Goal: Task Accomplishment & Management: Manage account settings

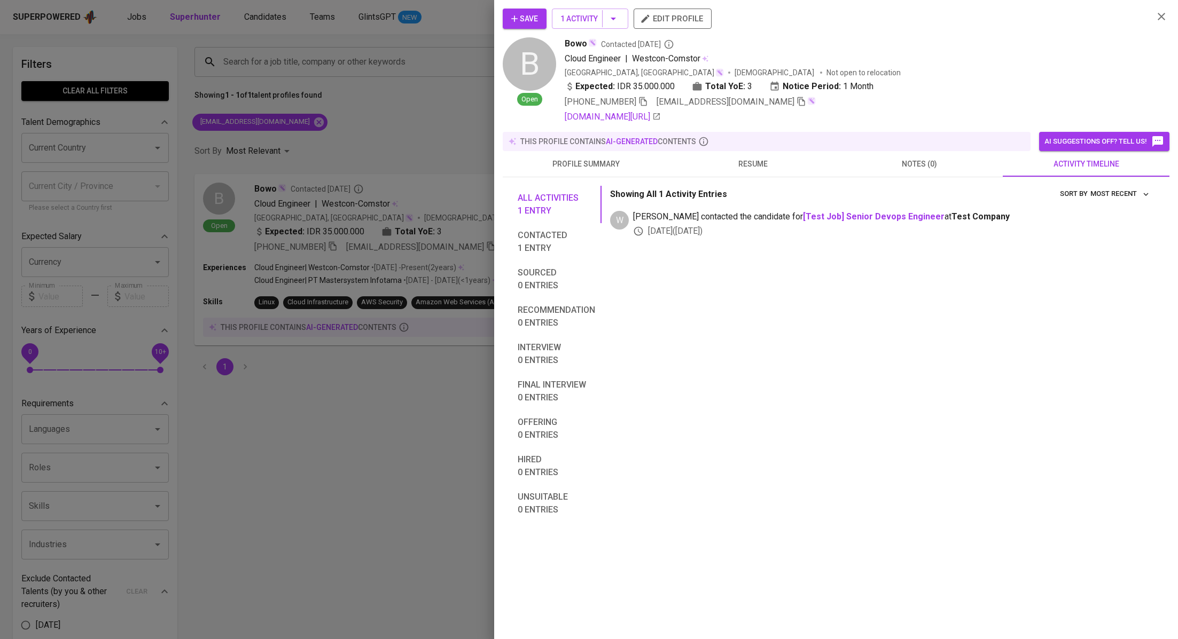
click at [390, 129] on div at bounding box center [589, 319] width 1178 height 639
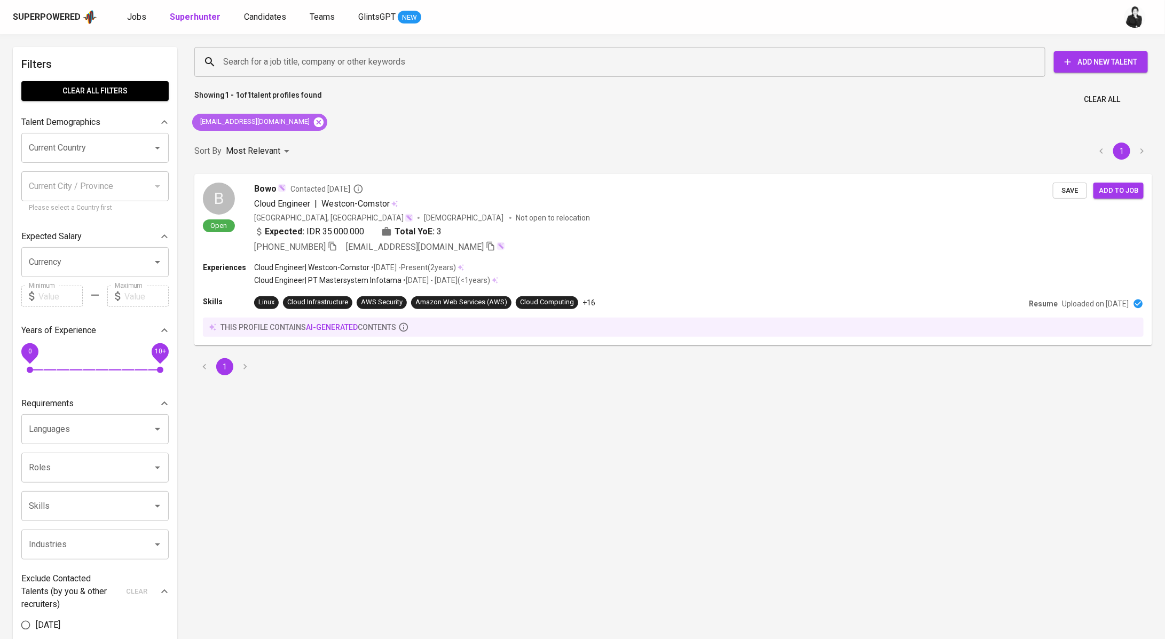
click at [314, 125] on icon at bounding box center [319, 122] width 10 height 10
click at [298, 68] on input "Search for a job title, company or other keywords" at bounding box center [623, 62] width 804 height 20
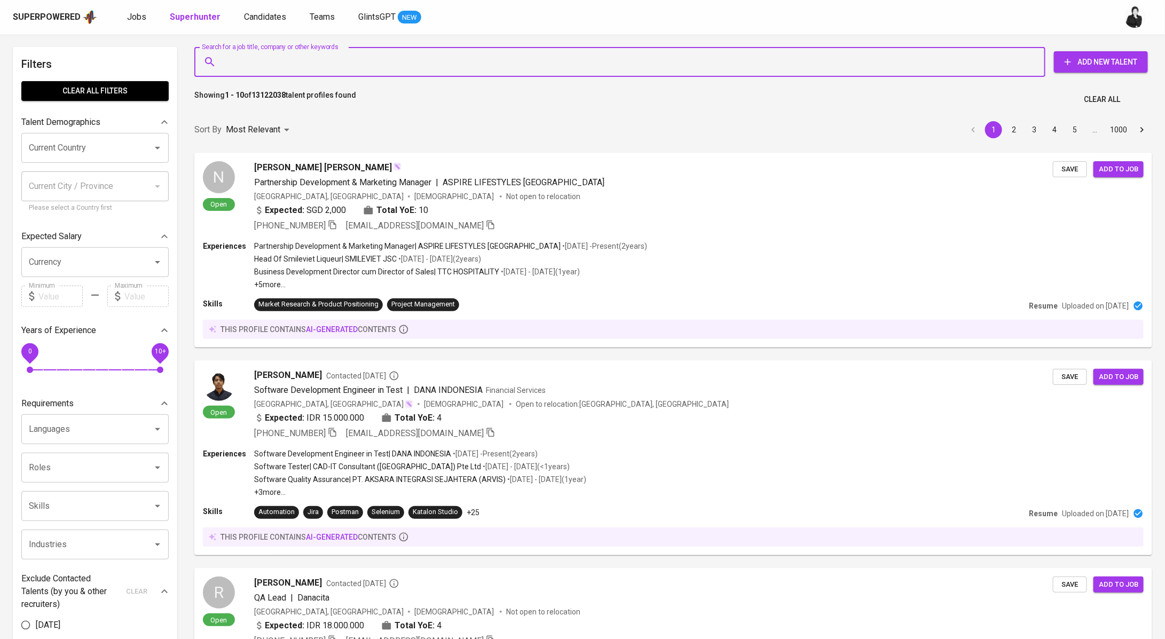
paste input "[EMAIL_ADDRESS][DOMAIN_NAME]"
type input "[EMAIL_ADDRESS][DOMAIN_NAME]"
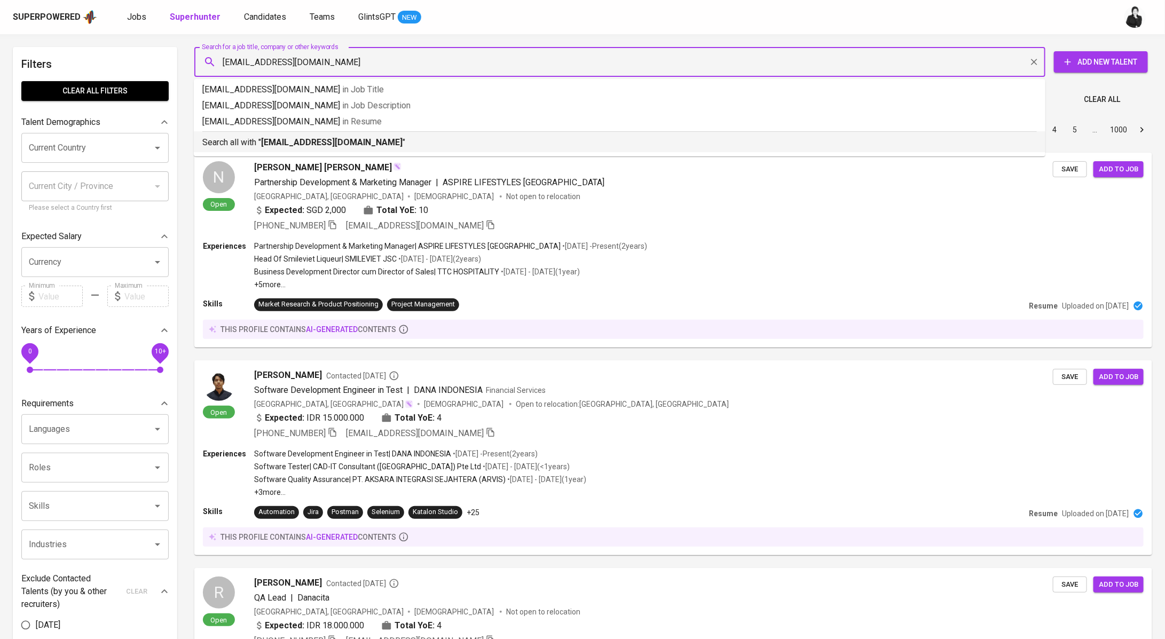
click at [311, 143] on b "[EMAIL_ADDRESS][DOMAIN_NAME]" at bounding box center [332, 142] width 142 height 10
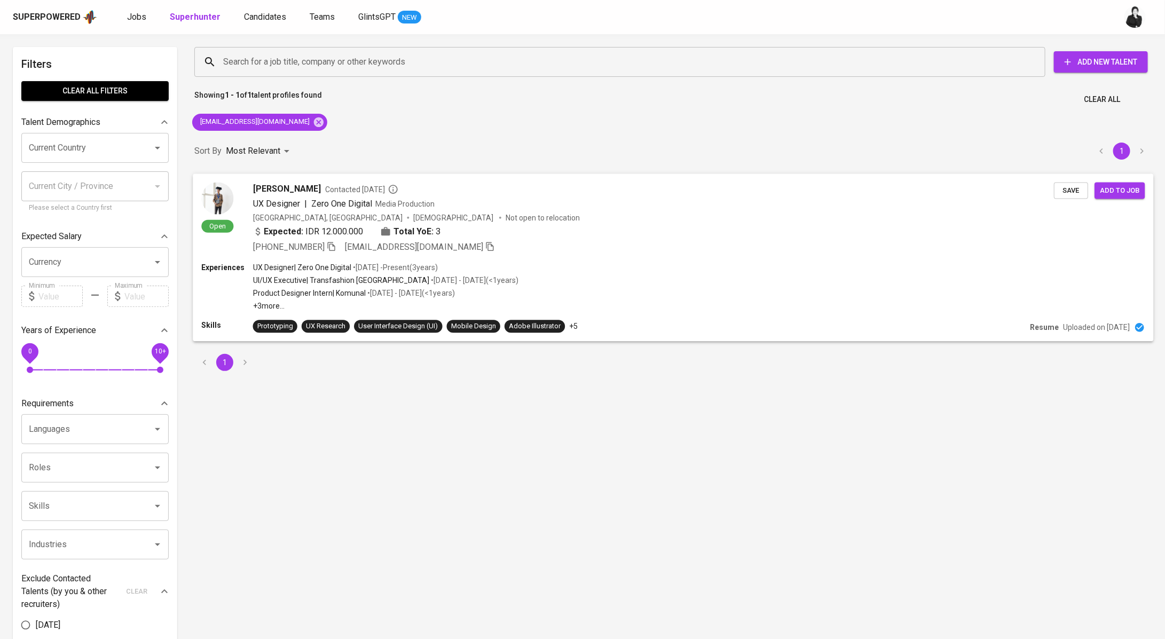
click at [367, 183] on div "[PERSON_NAME] Contacted [DATE]" at bounding box center [653, 188] width 801 height 13
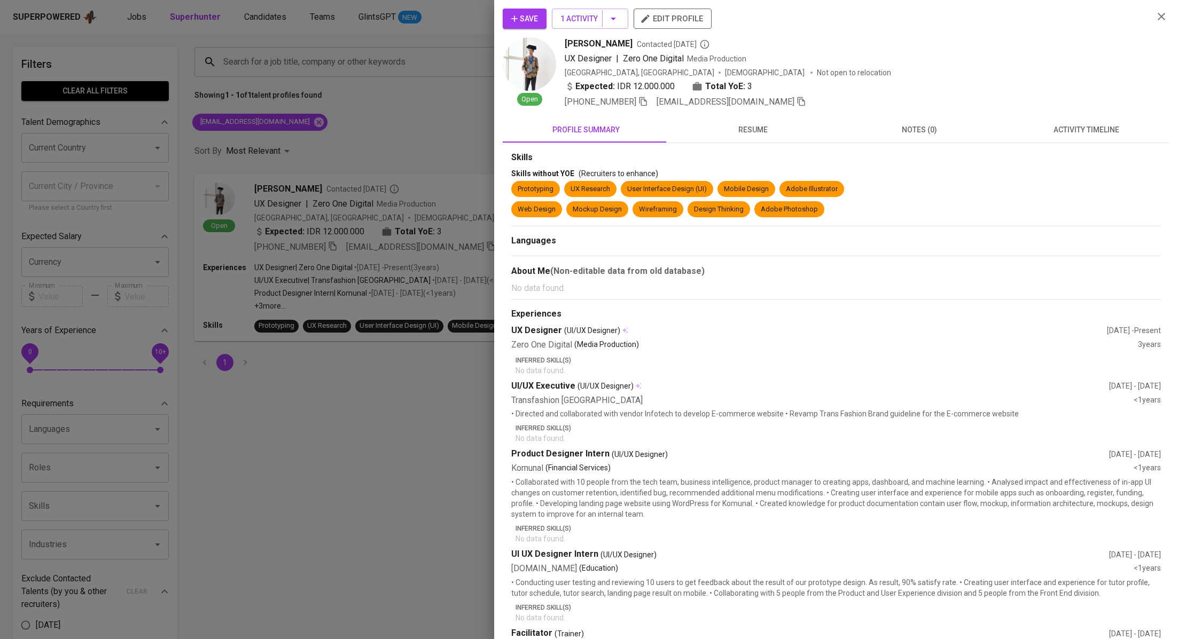
click at [1058, 133] on span "activity timeline" at bounding box center [1086, 129] width 154 height 13
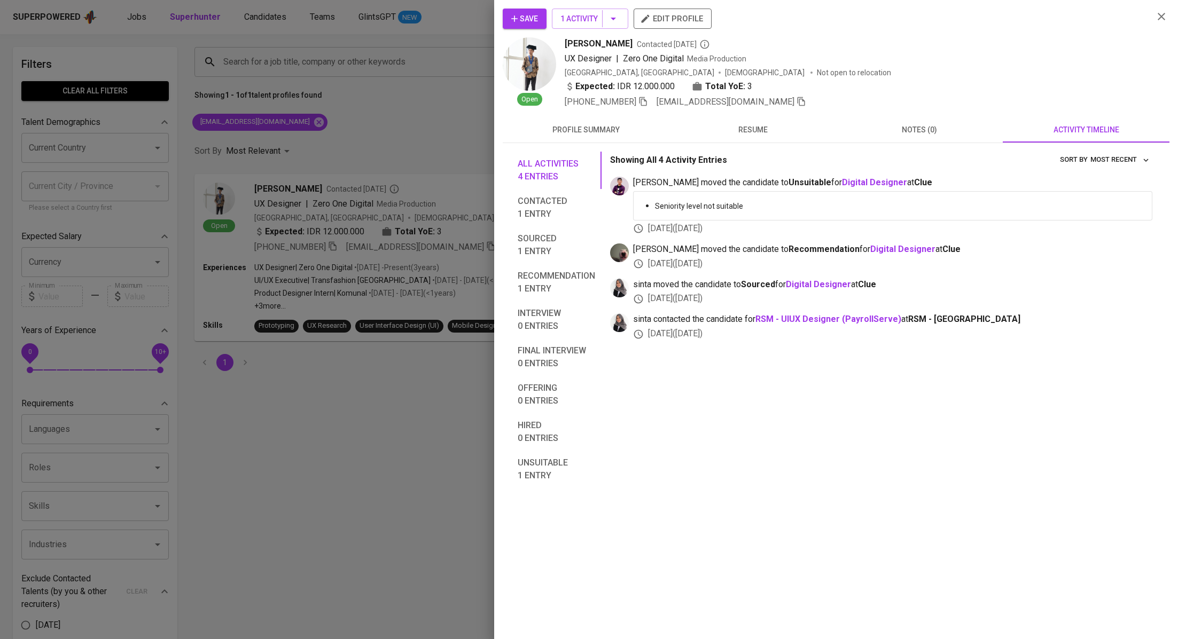
click at [1167, 13] on button "button" at bounding box center [1161, 17] width 16 height 16
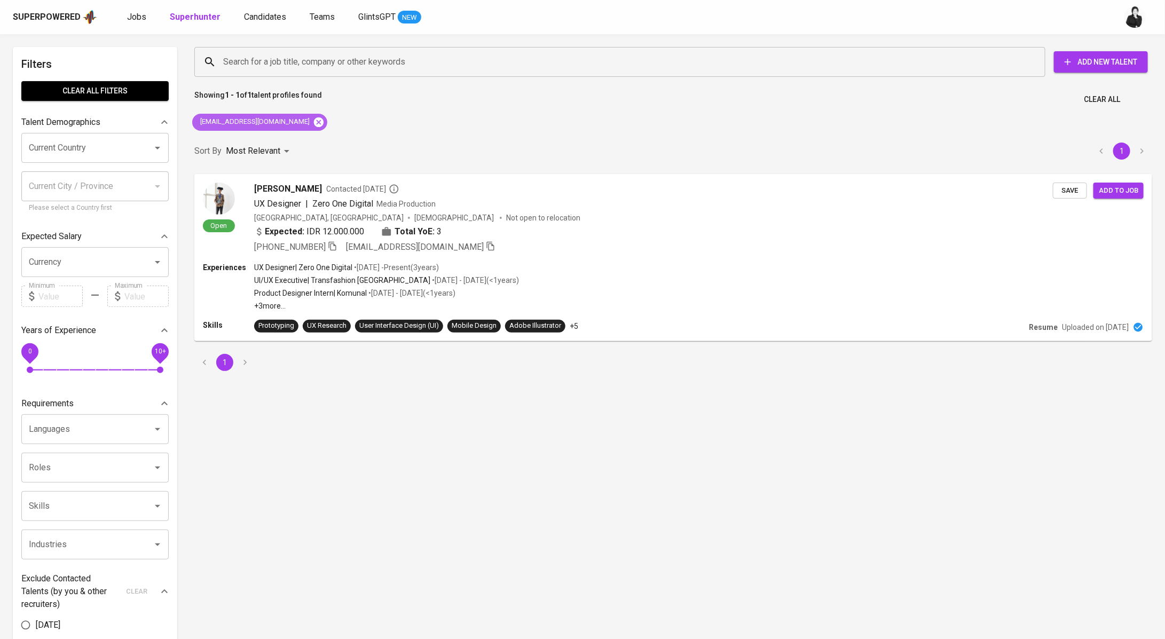
click at [314, 122] on icon at bounding box center [319, 122] width 10 height 10
click at [350, 60] on input "Search for a job title, company or other keywords" at bounding box center [623, 62] width 804 height 20
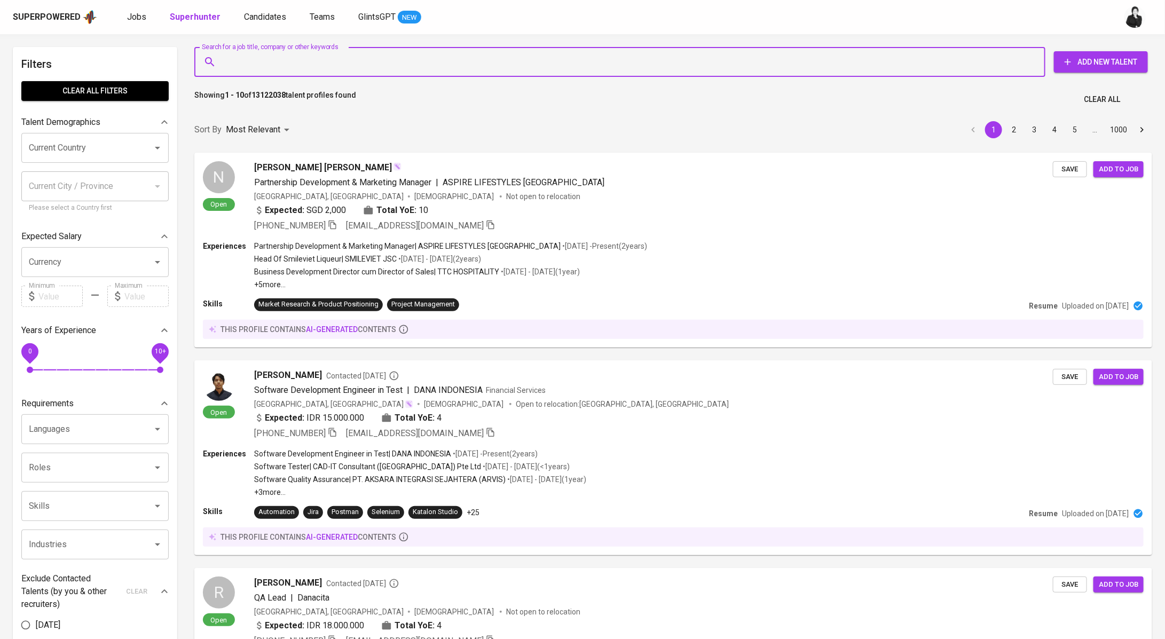
paste input "[EMAIL_ADDRESS][DOMAIN_NAME]"
type input "[EMAIL_ADDRESS][DOMAIN_NAME]"
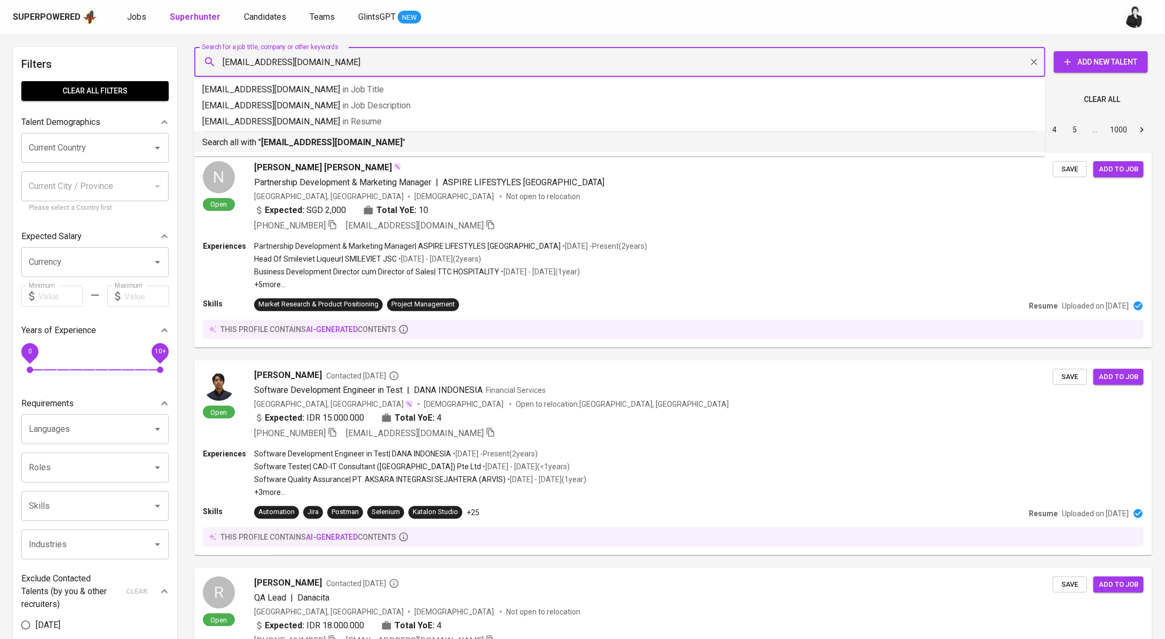
click at [349, 145] on b "[EMAIL_ADDRESS][DOMAIN_NAME]" at bounding box center [332, 142] width 142 height 10
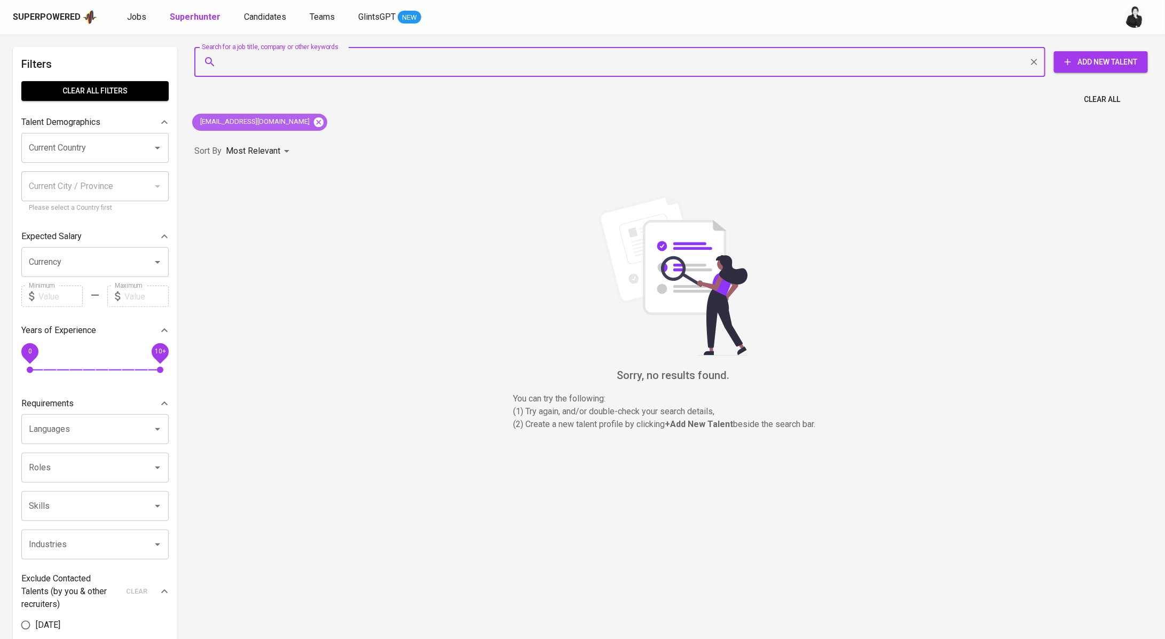
click at [313, 123] on icon at bounding box center [319, 122] width 12 height 12
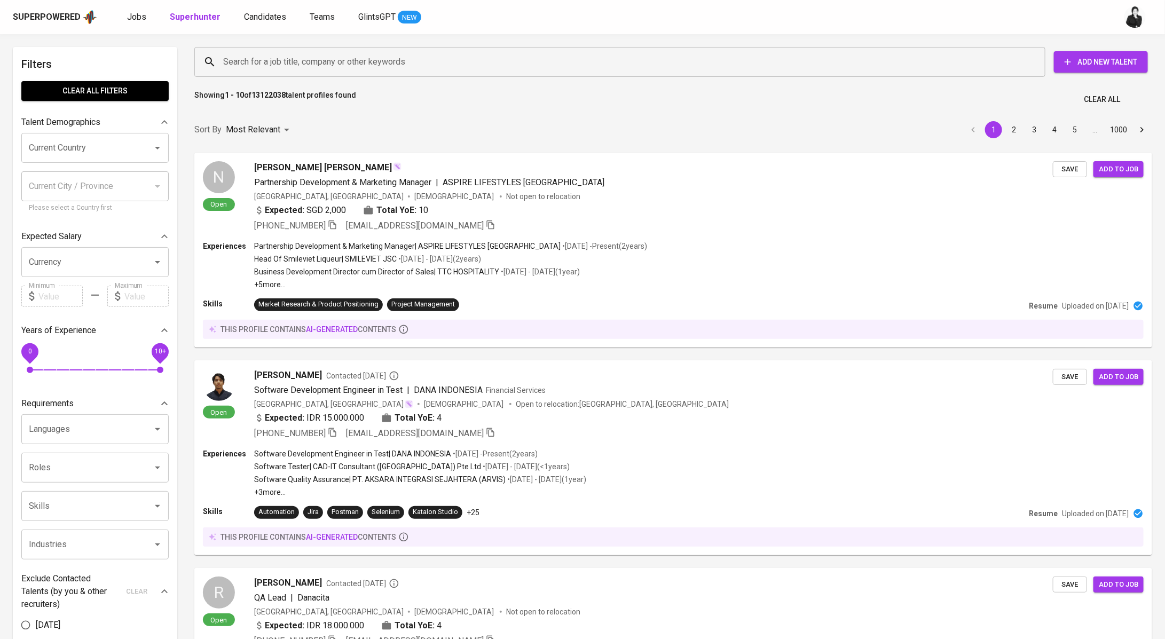
click at [312, 66] on input "Search for a job title, company or other keywords" at bounding box center [623, 62] width 804 height 20
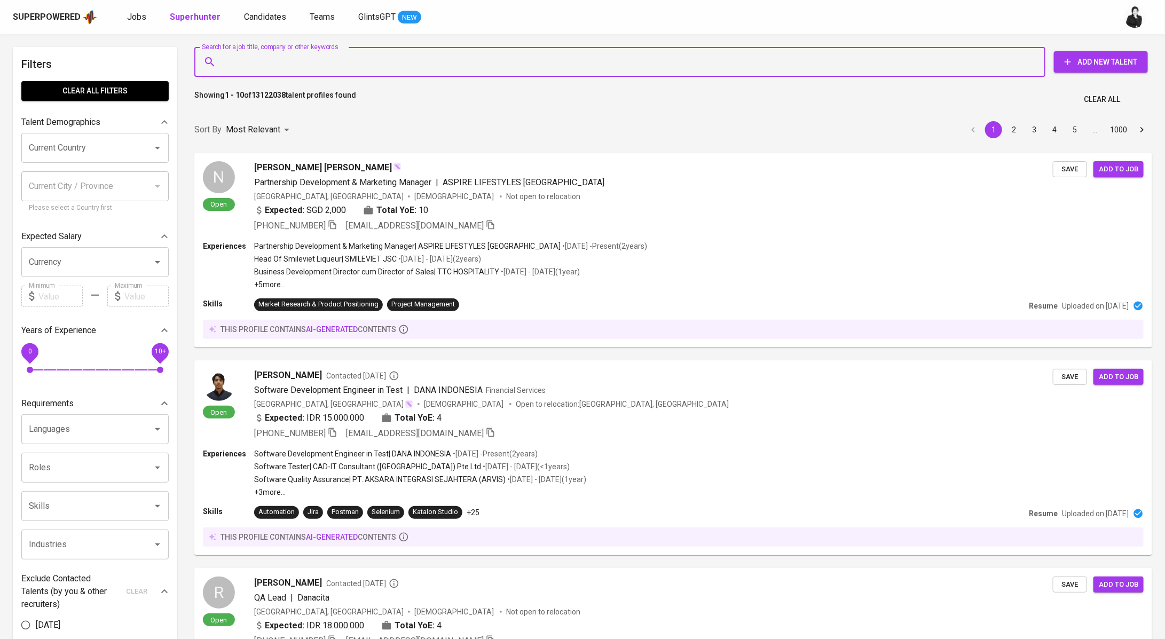
paste input "[EMAIL_ADDRESS][DOMAIN_NAME]"
type input "[EMAIL_ADDRESS][DOMAIN_NAME]"
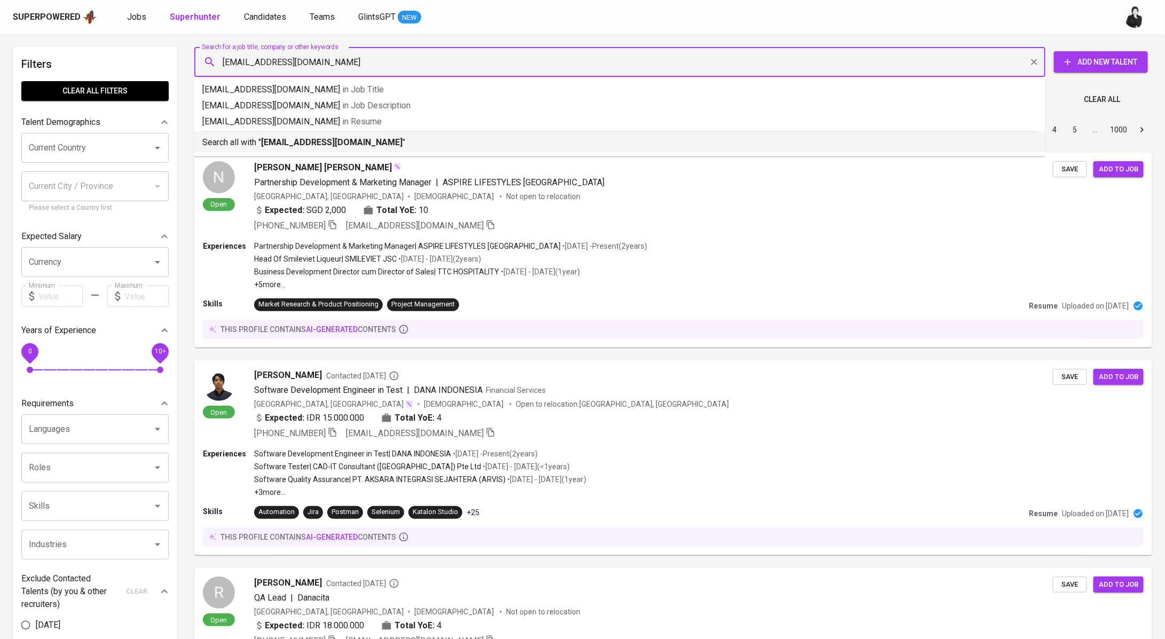
click at [325, 145] on b "[EMAIL_ADDRESS][DOMAIN_NAME]" at bounding box center [332, 142] width 142 height 10
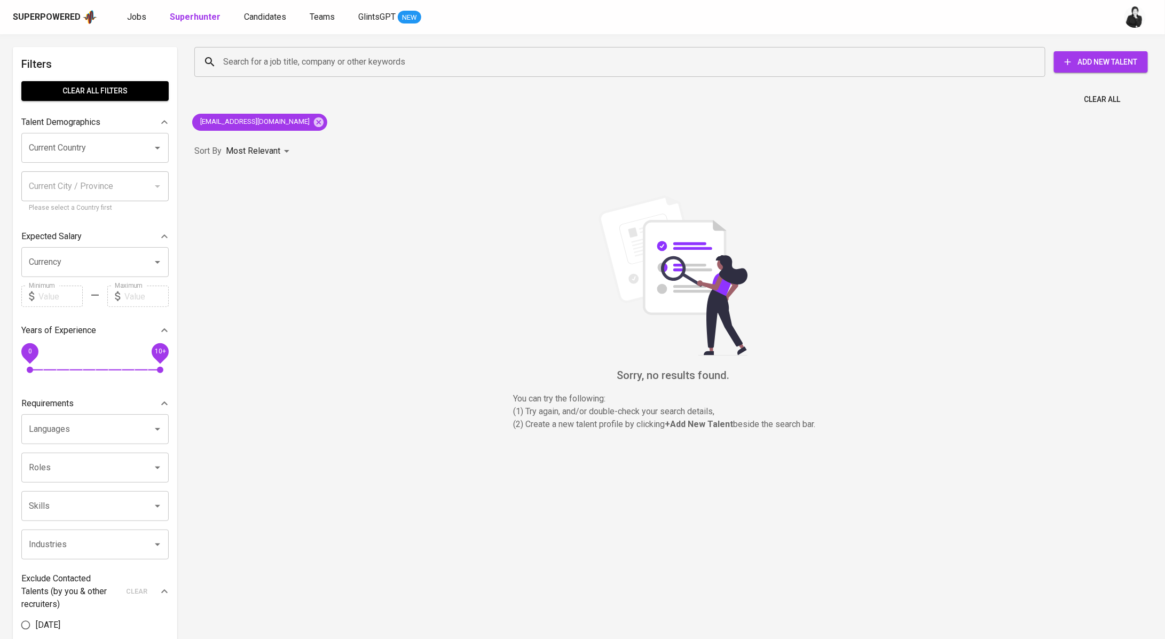
click at [298, 115] on div "[EMAIL_ADDRESS][DOMAIN_NAME]" at bounding box center [260, 122] width 144 height 26
click at [314, 118] on icon at bounding box center [319, 122] width 10 height 10
click at [308, 56] on input "Search for a job title, company or other keywords" at bounding box center [623, 62] width 804 height 20
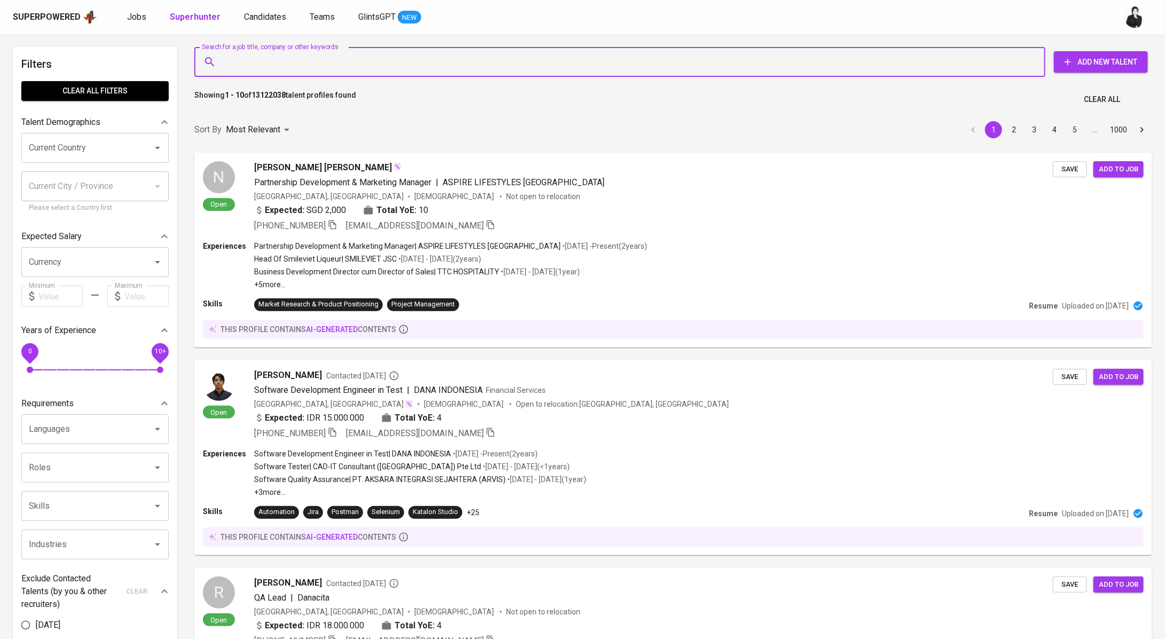
paste input "[EMAIL_ADDRESS][DOMAIN_NAME]"
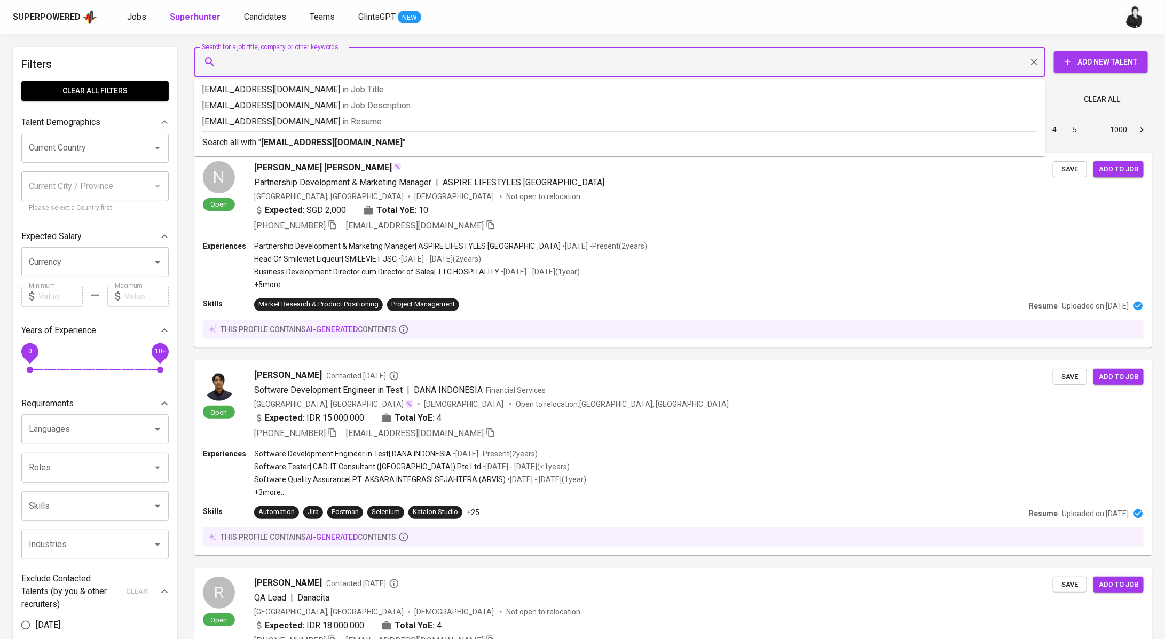
type input "[EMAIL_ADDRESS][DOMAIN_NAME]"
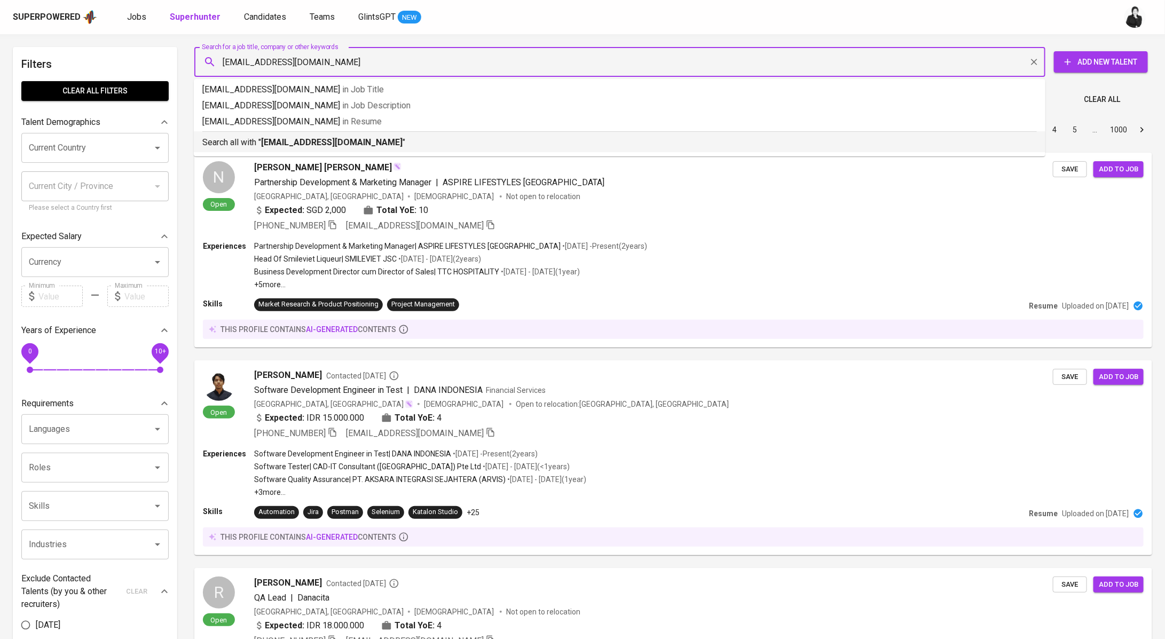
click at [309, 138] on b "[EMAIL_ADDRESS][DOMAIN_NAME]" at bounding box center [332, 142] width 142 height 10
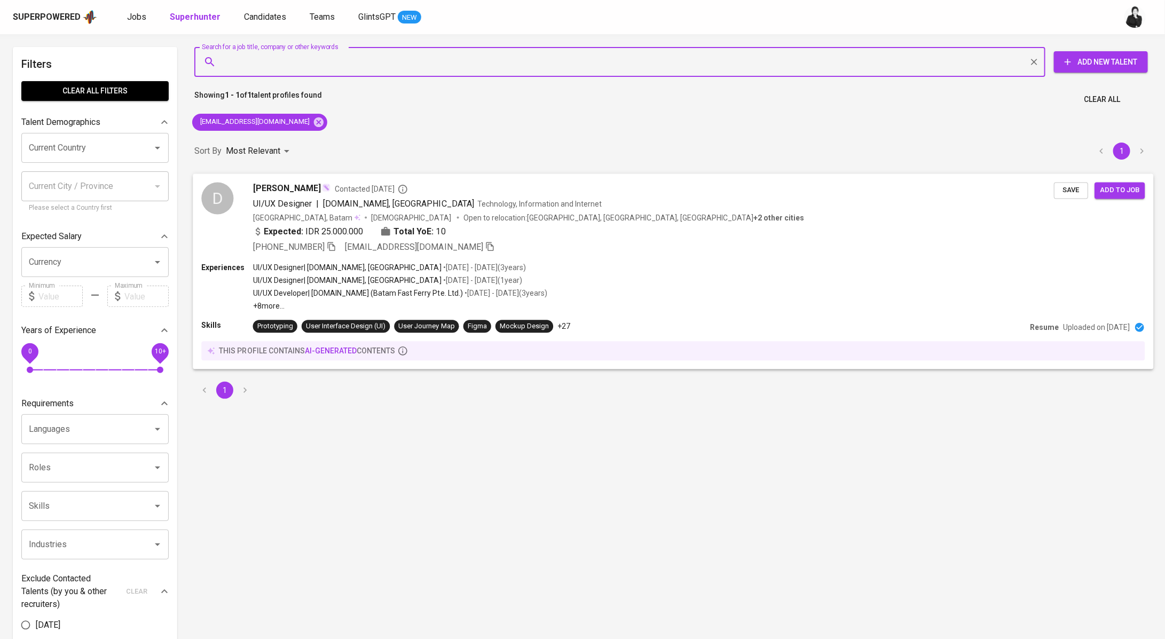
click at [353, 199] on span "[DOMAIN_NAME], [GEOGRAPHIC_DATA]" at bounding box center [398, 203] width 151 height 10
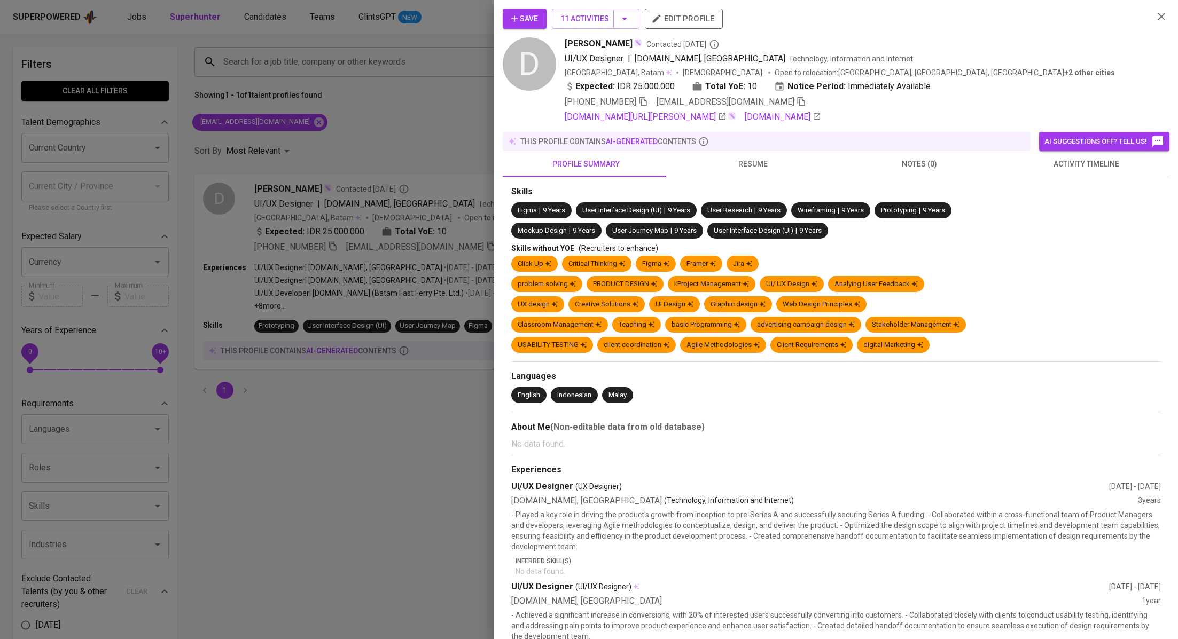
click at [1111, 168] on span "activity timeline" at bounding box center [1086, 164] width 154 height 13
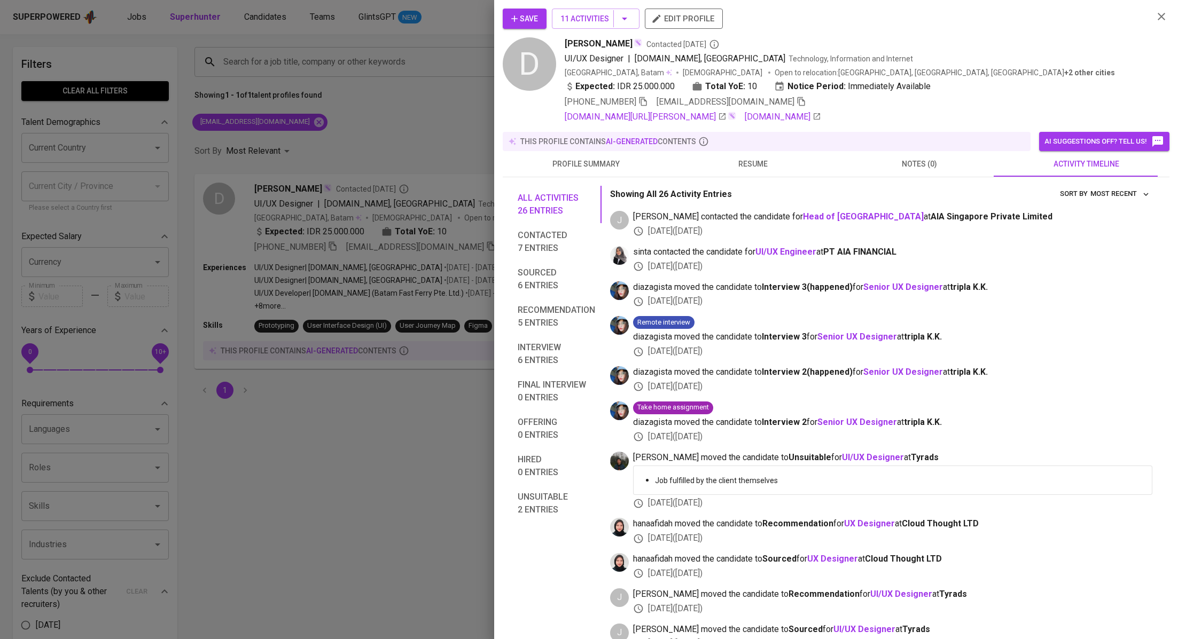
drag, startPoint x: 352, startPoint y: 129, endPoint x: 312, endPoint y: 124, distance: 40.8
click at [352, 129] on div at bounding box center [589, 319] width 1178 height 639
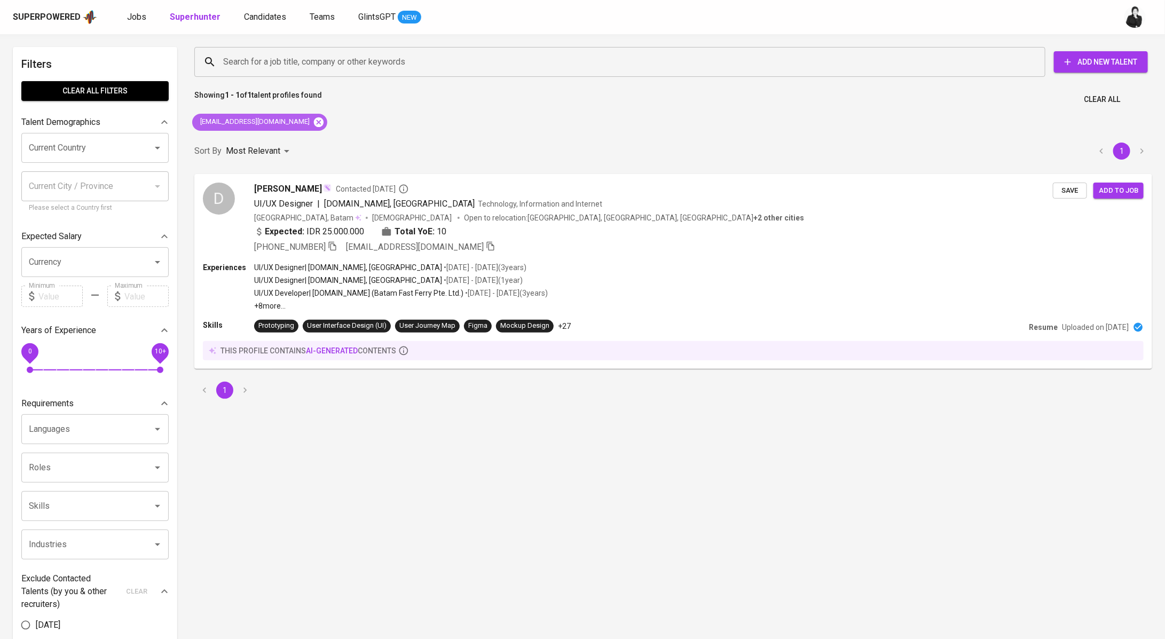
click at [314, 123] on icon at bounding box center [319, 122] width 10 height 10
click at [340, 54] on input "Search for a job title, company or other keywords" at bounding box center [623, 62] width 804 height 20
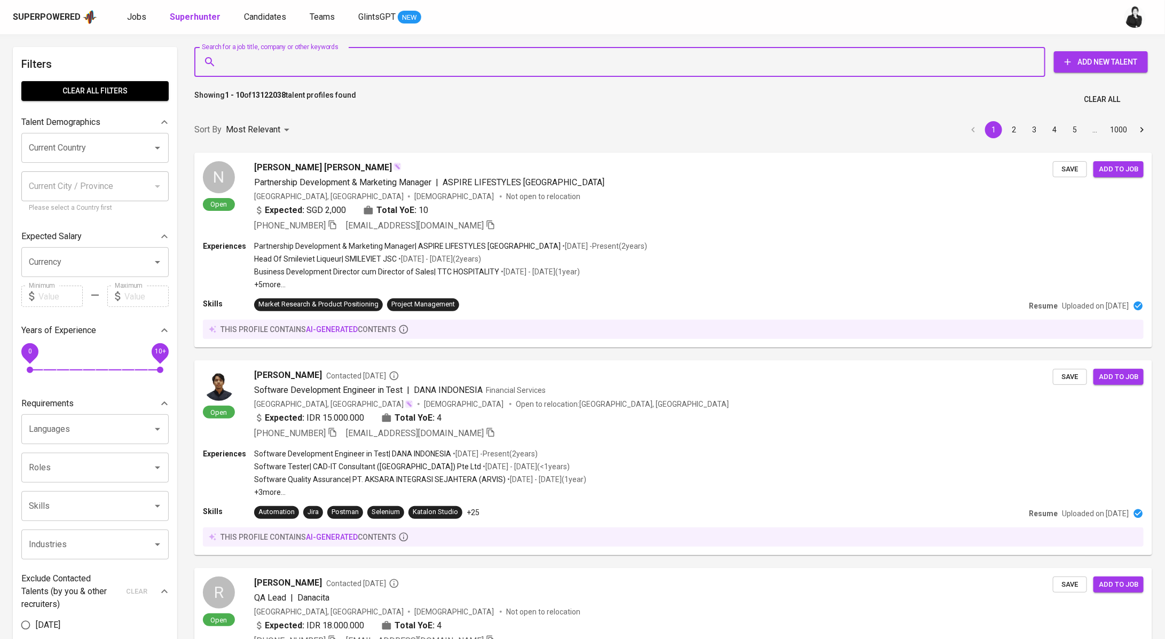
paste input "[EMAIL_ADDRESS][DOMAIN_NAME]"
type input "[EMAIL_ADDRESS][DOMAIN_NAME]"
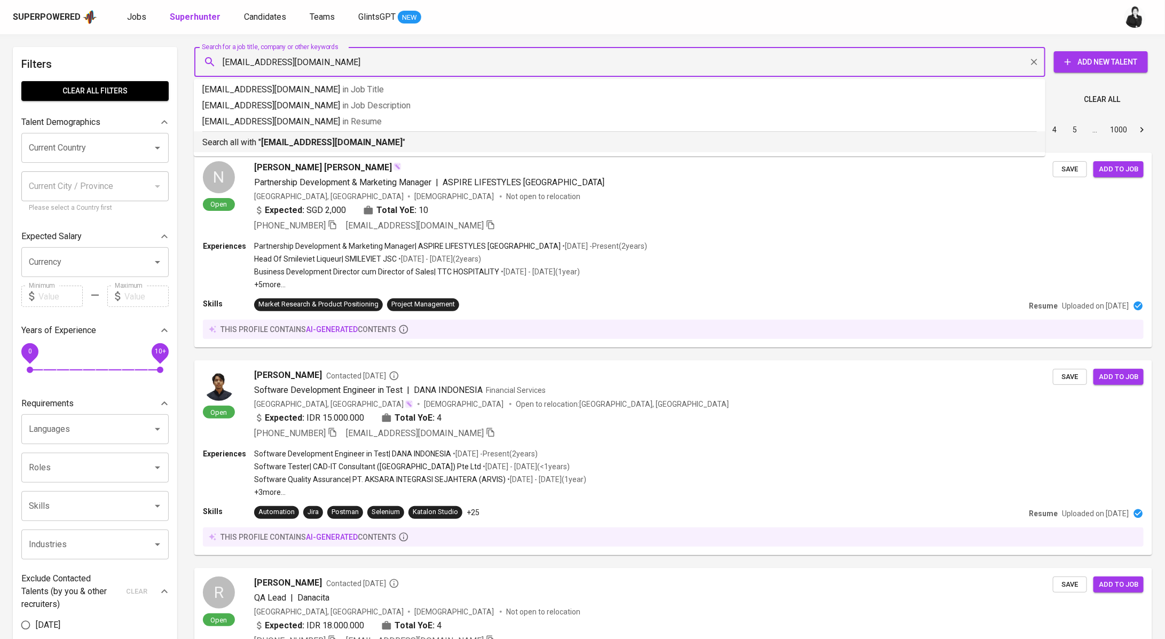
click at [329, 136] on p "Search all with " [EMAIL_ADDRESS][DOMAIN_NAME] "" at bounding box center [619, 142] width 835 height 13
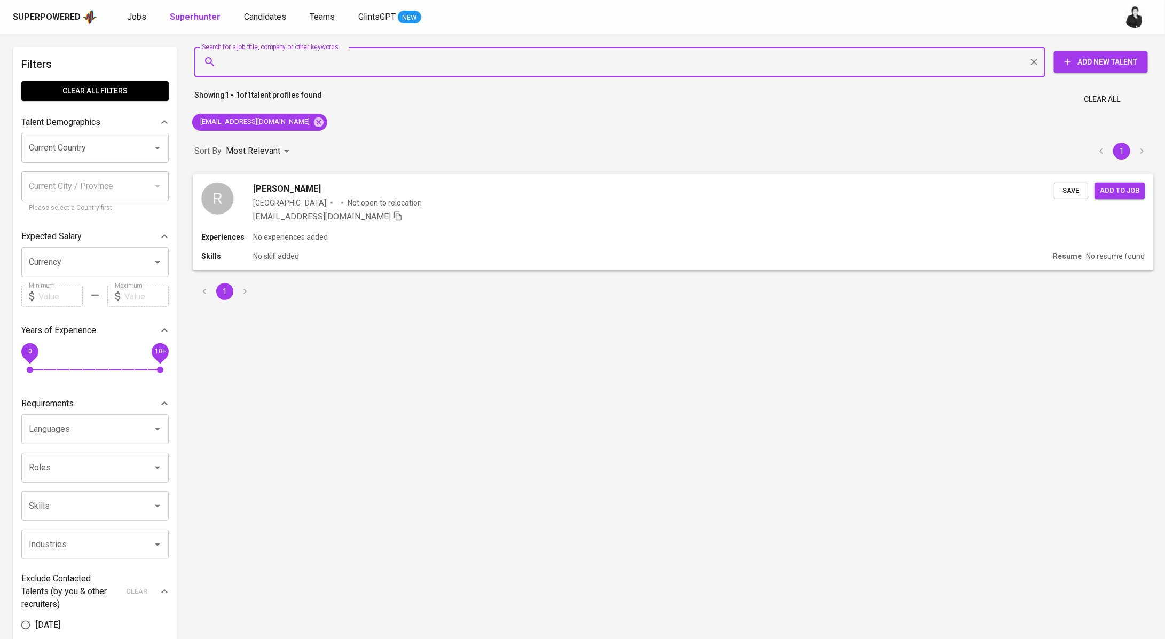
click at [323, 179] on div "R [PERSON_NAME] [GEOGRAPHIC_DATA] Not open to relocation [EMAIL_ADDRESS][DOMAIN…" at bounding box center [673, 203] width 961 height 58
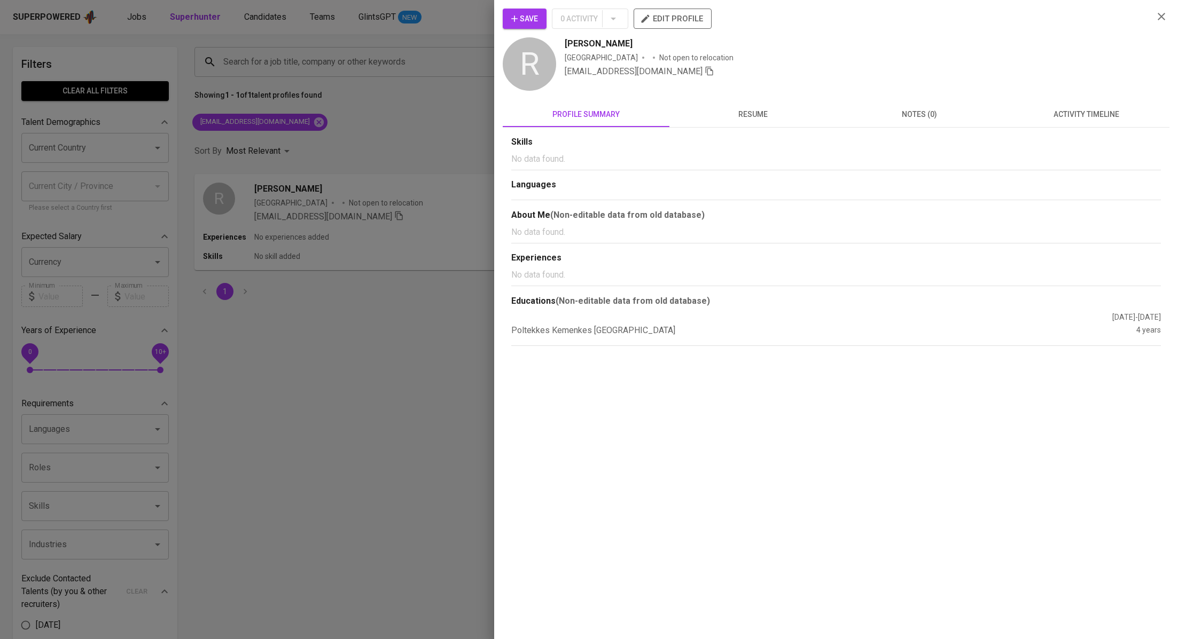
click at [1072, 123] on button "activity timeline" at bounding box center [1085, 114] width 167 height 26
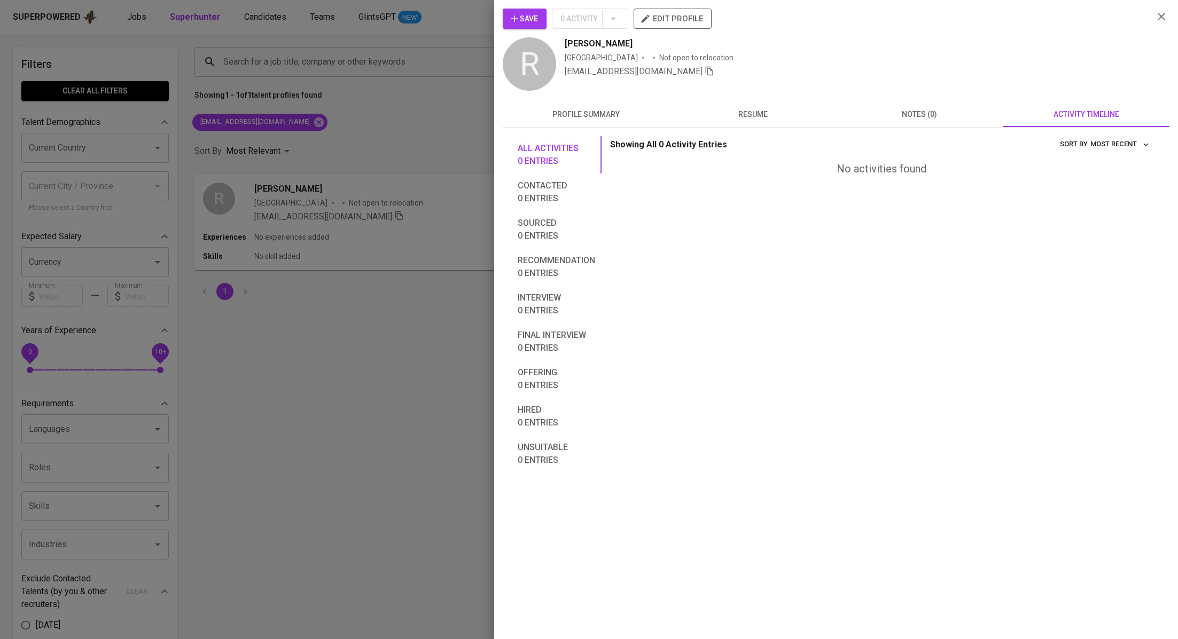
click at [1157, 19] on icon "button" at bounding box center [1160, 16] width 7 height 7
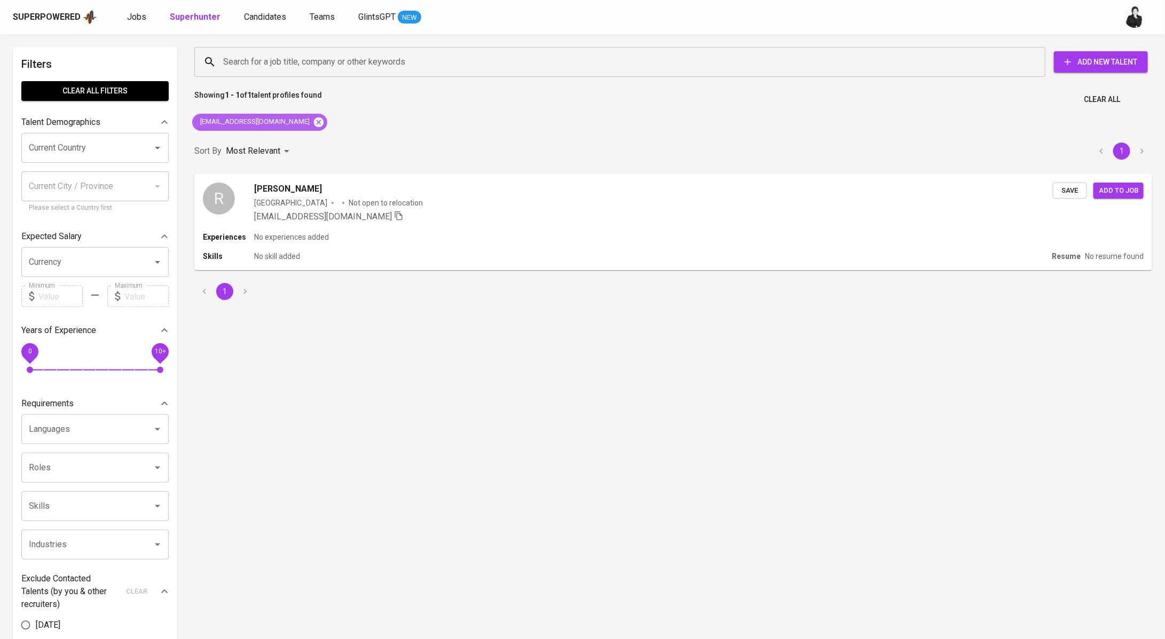
click at [314, 126] on icon at bounding box center [319, 122] width 10 height 10
click at [310, 54] on input "Search for a job title, company or other keywords" at bounding box center [623, 62] width 804 height 20
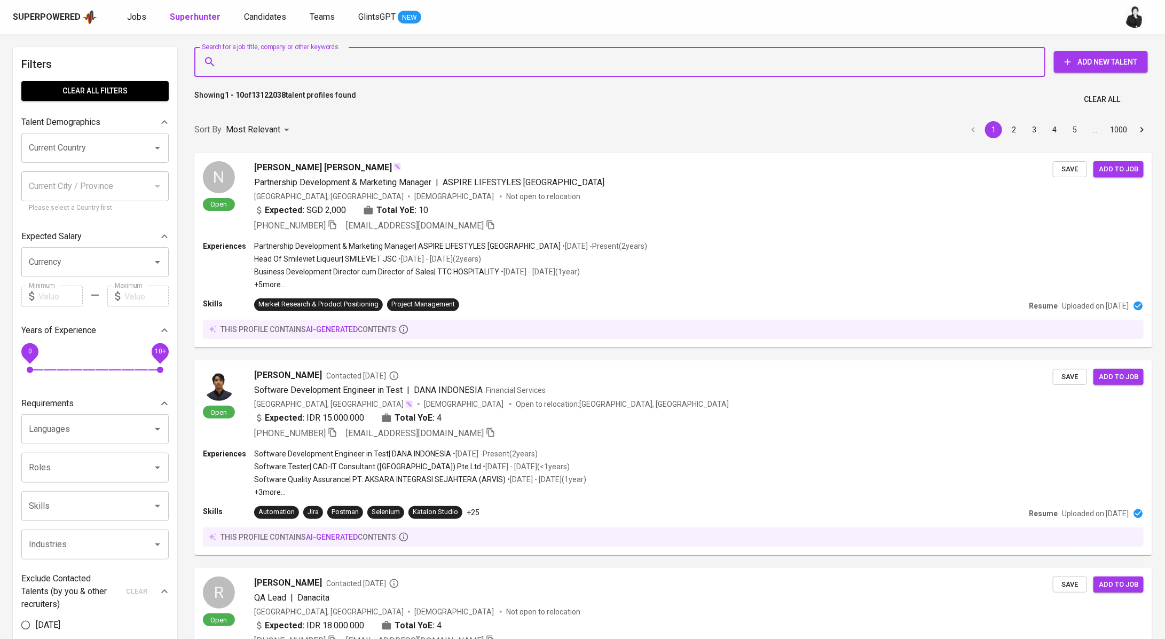
paste input "brofarro@gmail.com"
type input "brofarro@gmail.com"
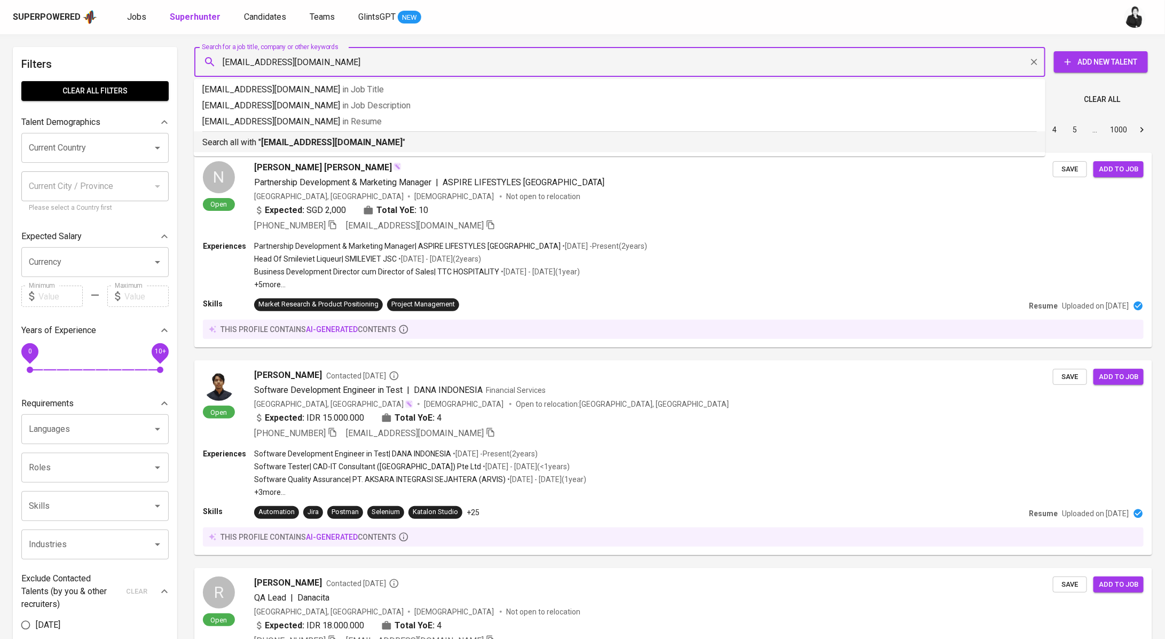
click at [281, 144] on b "brofarro@gmail.com" at bounding box center [332, 142] width 142 height 10
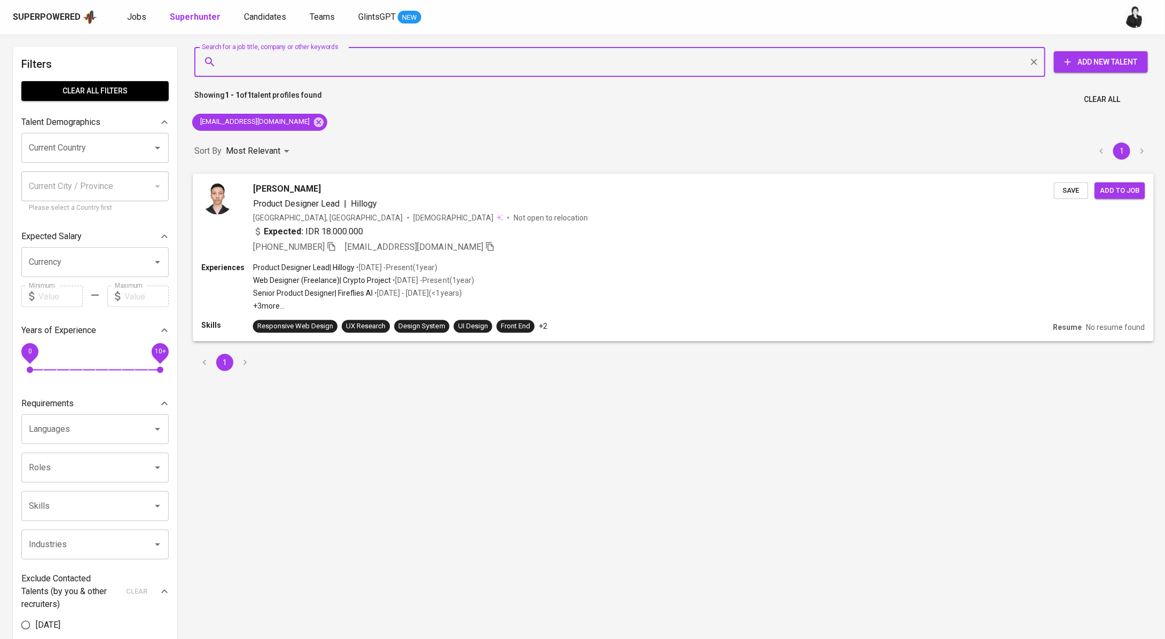
click at [305, 192] on span "Muhammad Farradhika" at bounding box center [287, 188] width 68 height 13
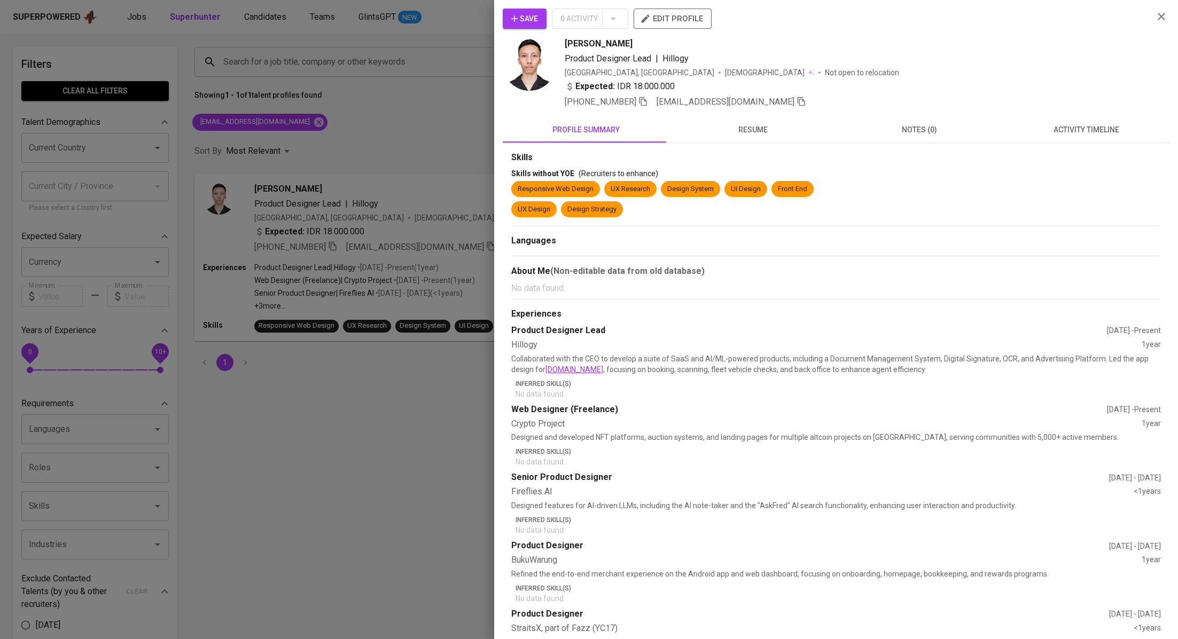
click at [1079, 109] on div "Save 0 Activity edit profile Muhammad Farradhika Product Designer Lead | Hillog…" at bounding box center [836, 399] width 666 height 780
click at [1082, 130] on span "activity timeline" at bounding box center [1086, 129] width 154 height 13
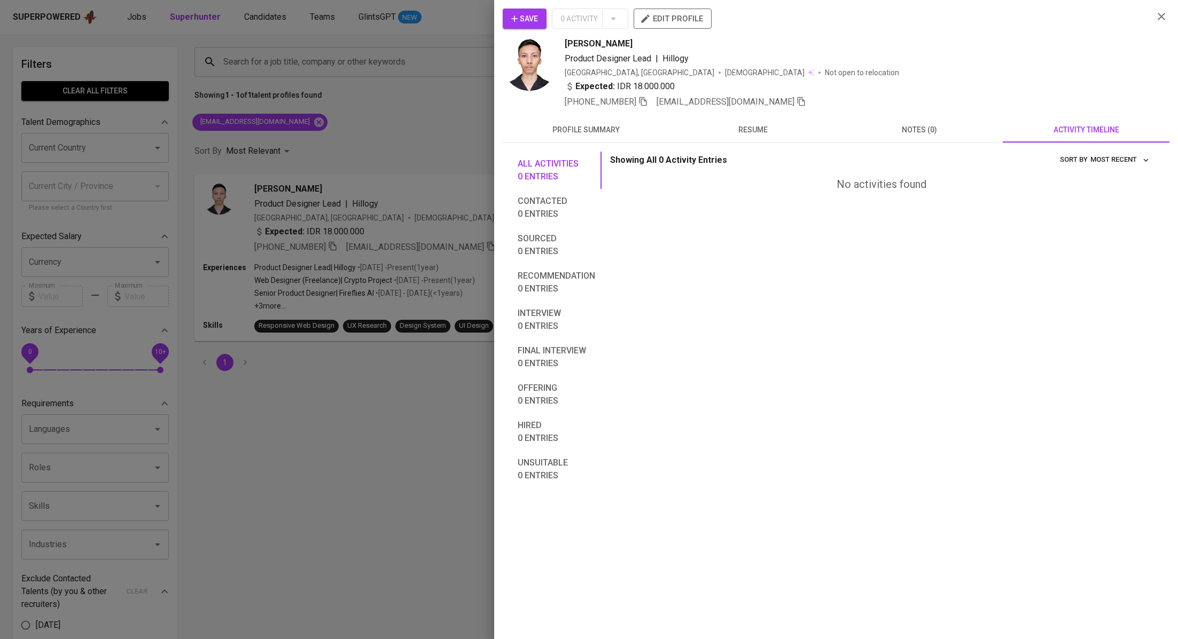
click at [606, 128] on span "profile summary" at bounding box center [586, 129] width 154 height 13
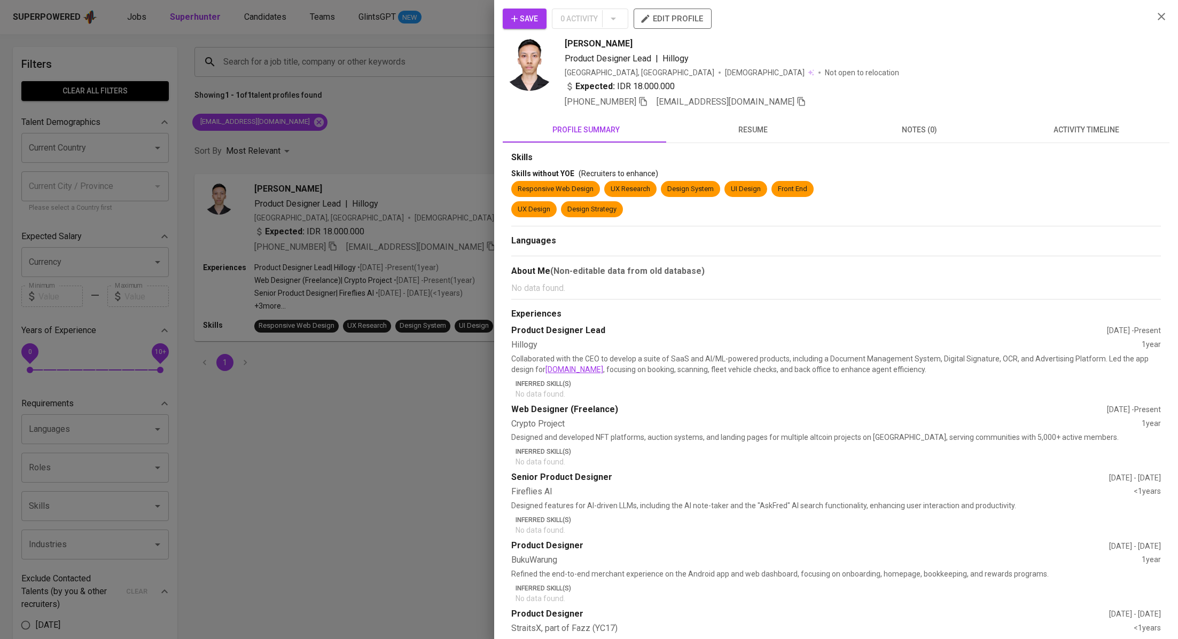
click at [340, 140] on div at bounding box center [589, 319] width 1178 height 639
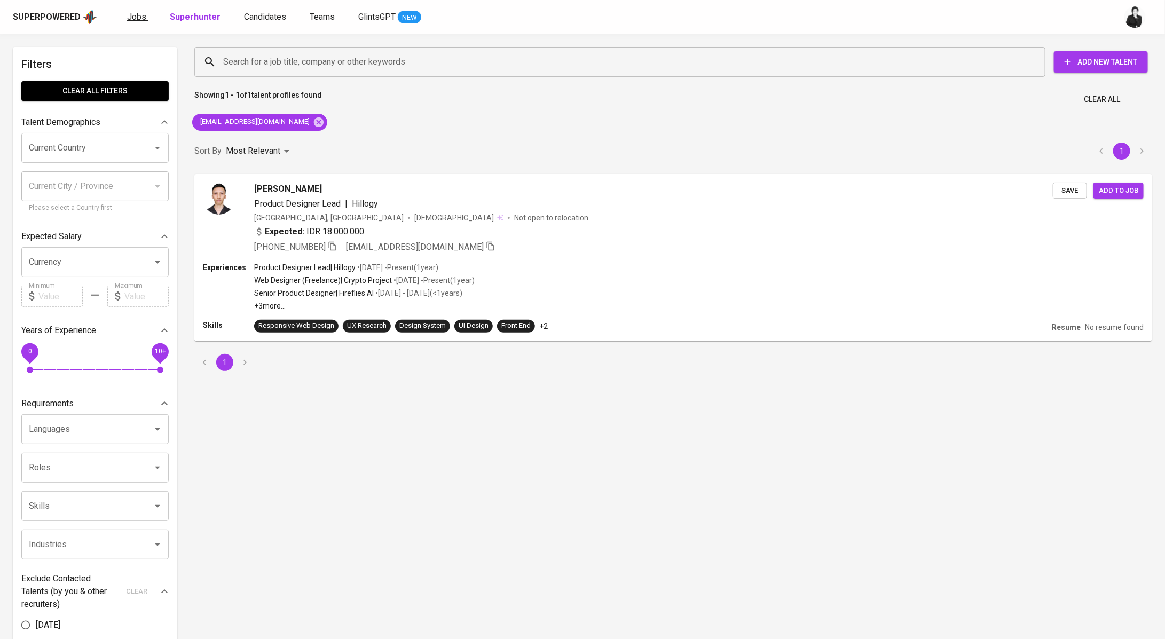
click at [131, 21] on span "Jobs" at bounding box center [136, 17] width 19 height 10
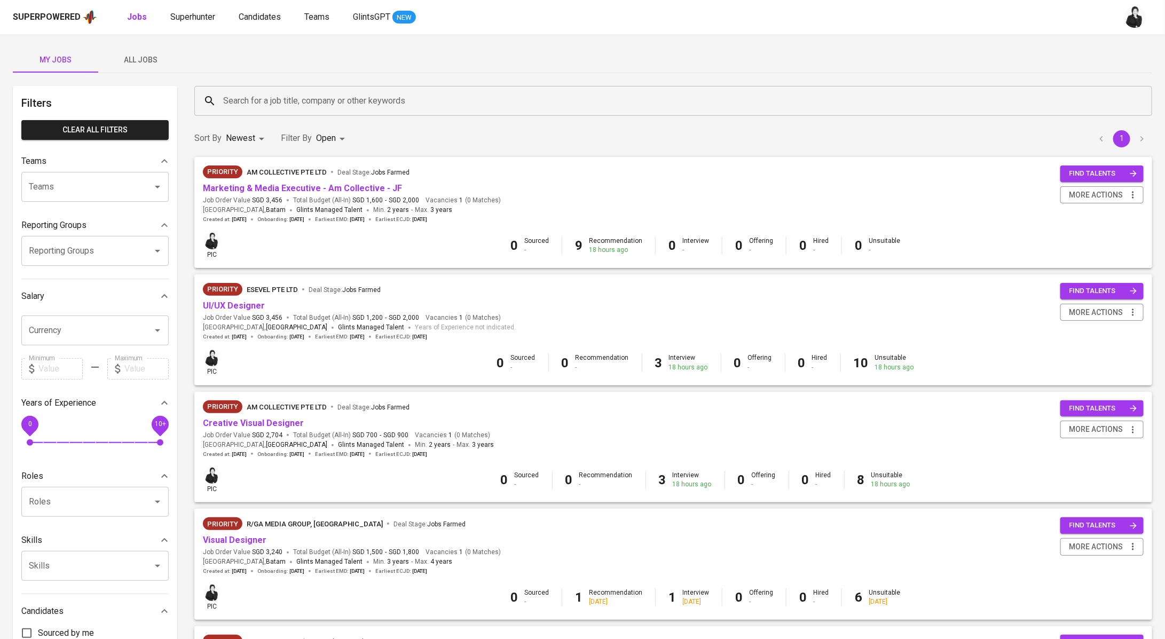
click at [317, 99] on input "Search for a job title, company or other keywords" at bounding box center [676, 101] width 911 height 20
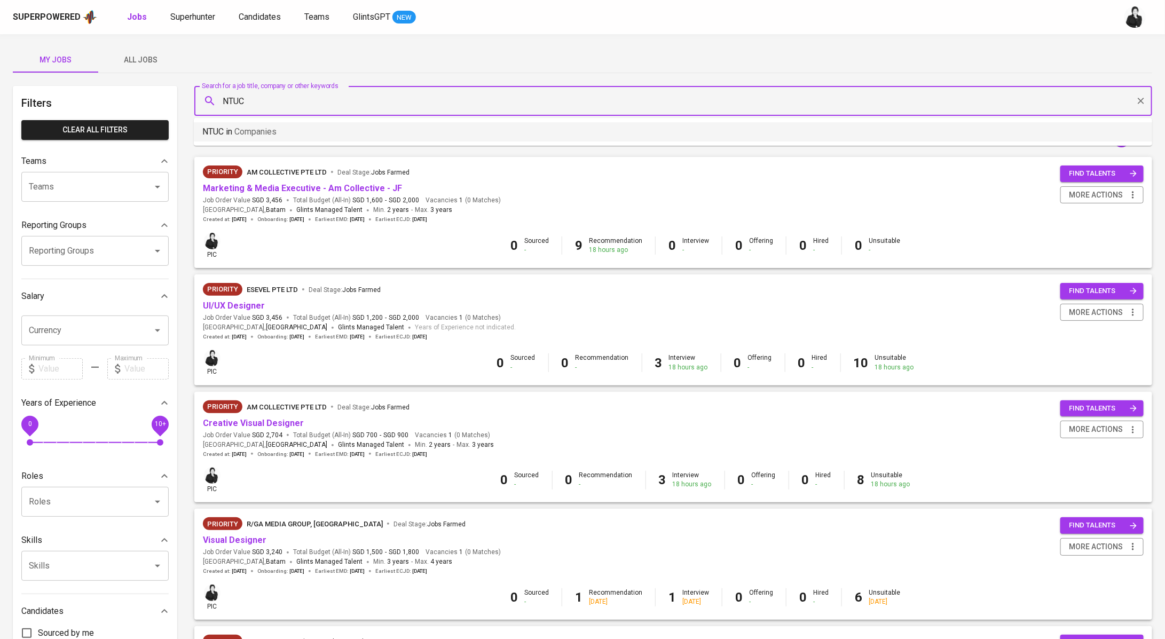
click at [324, 131] on li "NTUC in Companies" at bounding box center [673, 131] width 959 height 19
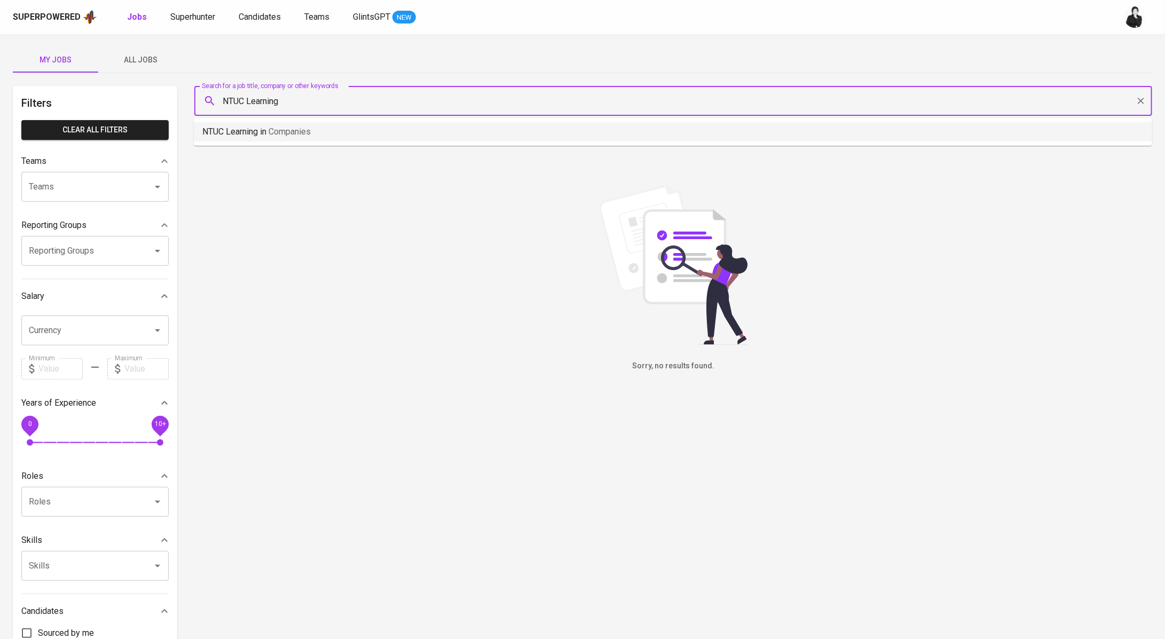
click at [334, 137] on li "NTUC Learning in Companies" at bounding box center [673, 131] width 959 height 19
click at [160, 60] on span "All Jobs" at bounding box center [141, 59] width 73 height 13
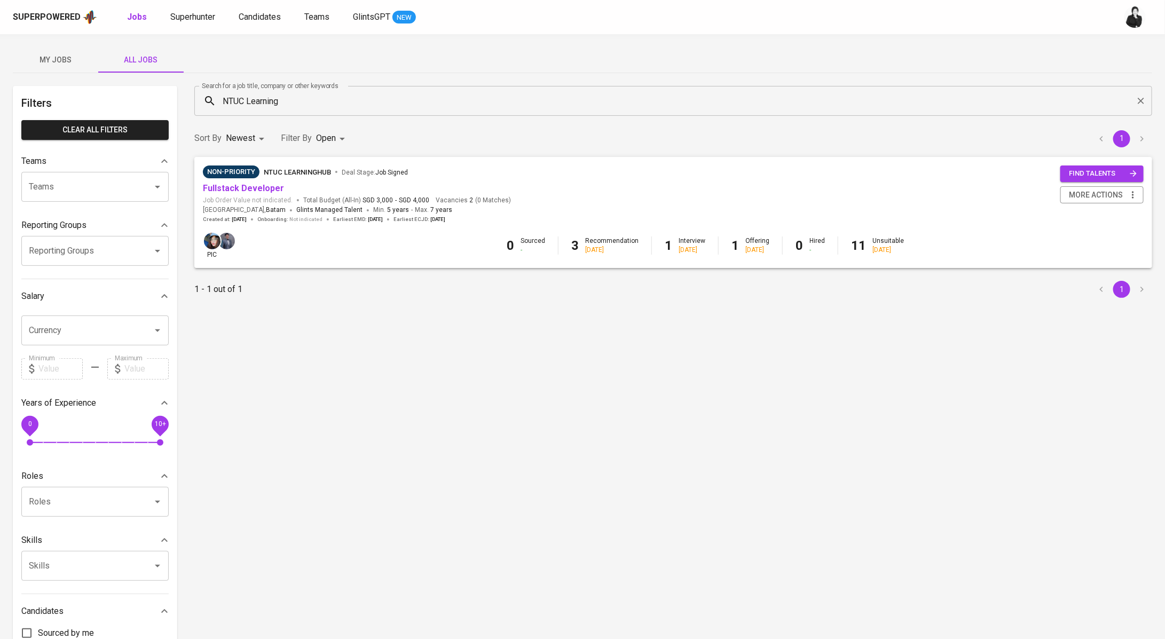
click at [339, 117] on div "Search for a job title, company or other keywords NTUC Learning Search for a jo…" at bounding box center [673, 101] width 971 height 43
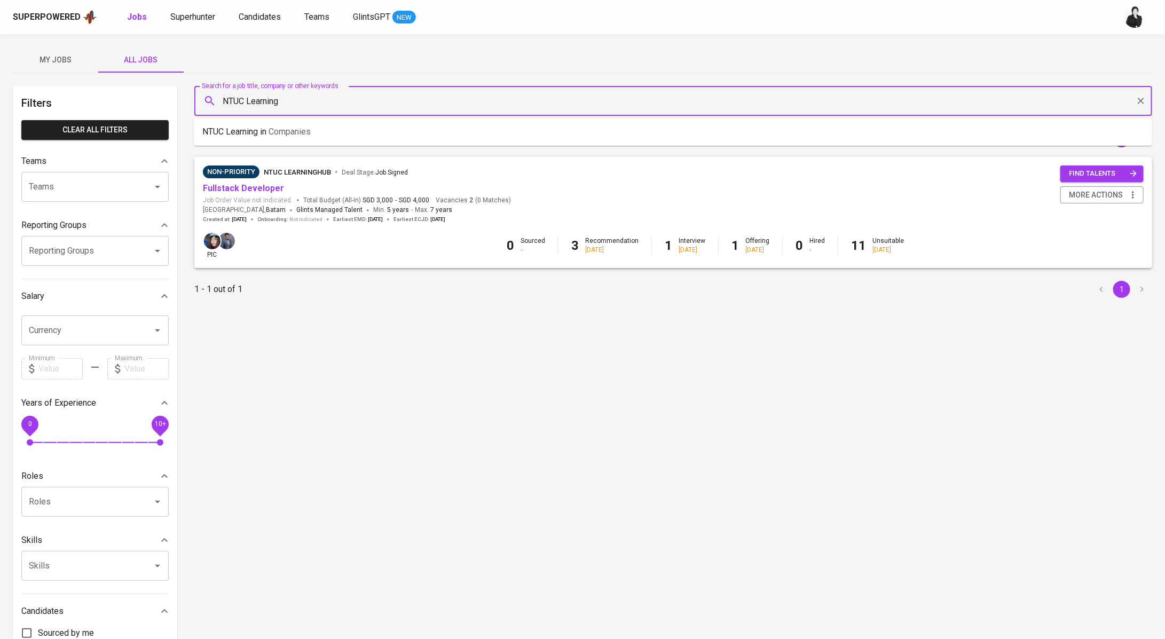
click at [348, 105] on input "NTUC Learning" at bounding box center [676, 101] width 911 height 20
click at [313, 130] on li "NTUC in Companies" at bounding box center [673, 131] width 959 height 19
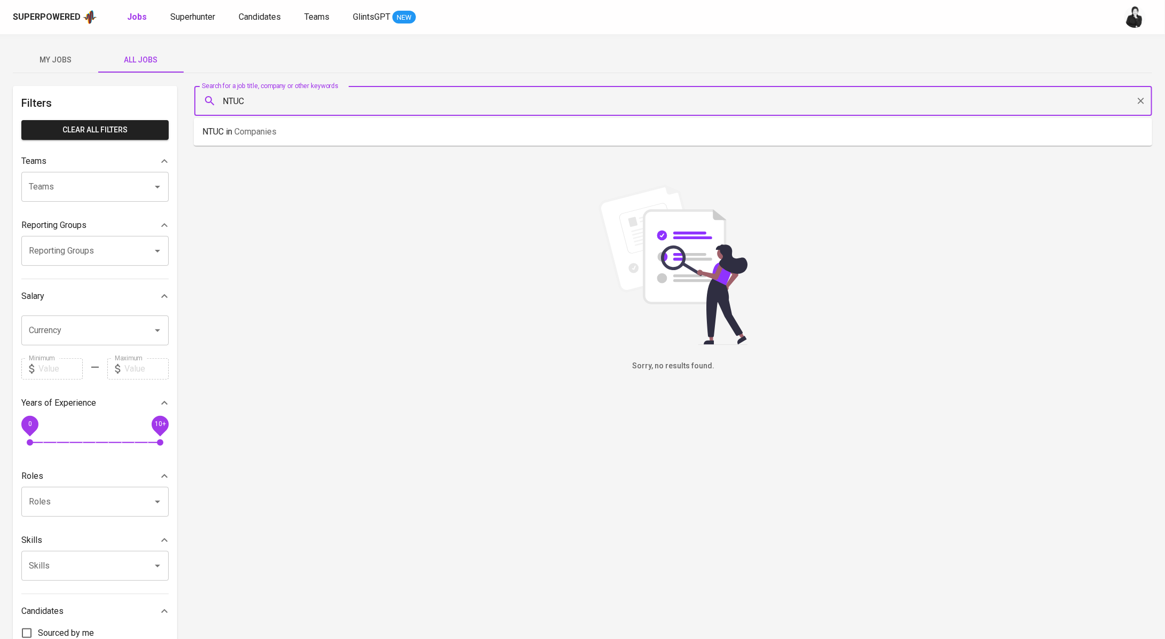
click at [316, 101] on input "NTUC" at bounding box center [676, 101] width 911 height 20
click at [276, 128] on span "Companies" at bounding box center [255, 132] width 42 height 10
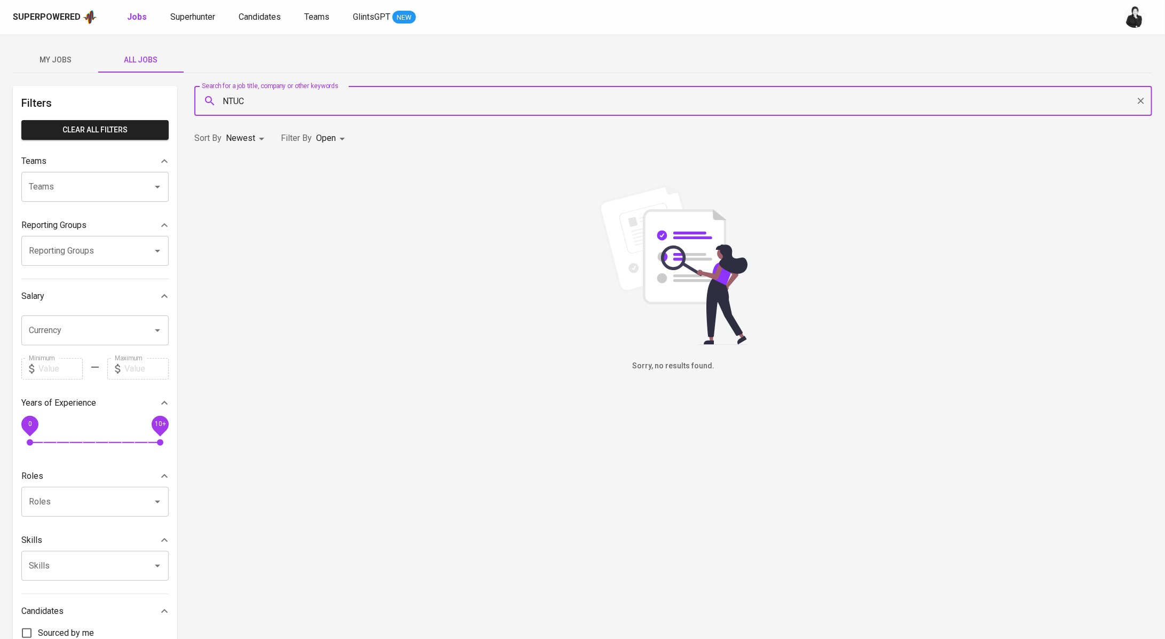
click at [342, 107] on input "NTUC" at bounding box center [676, 101] width 911 height 20
type input "NTUC"
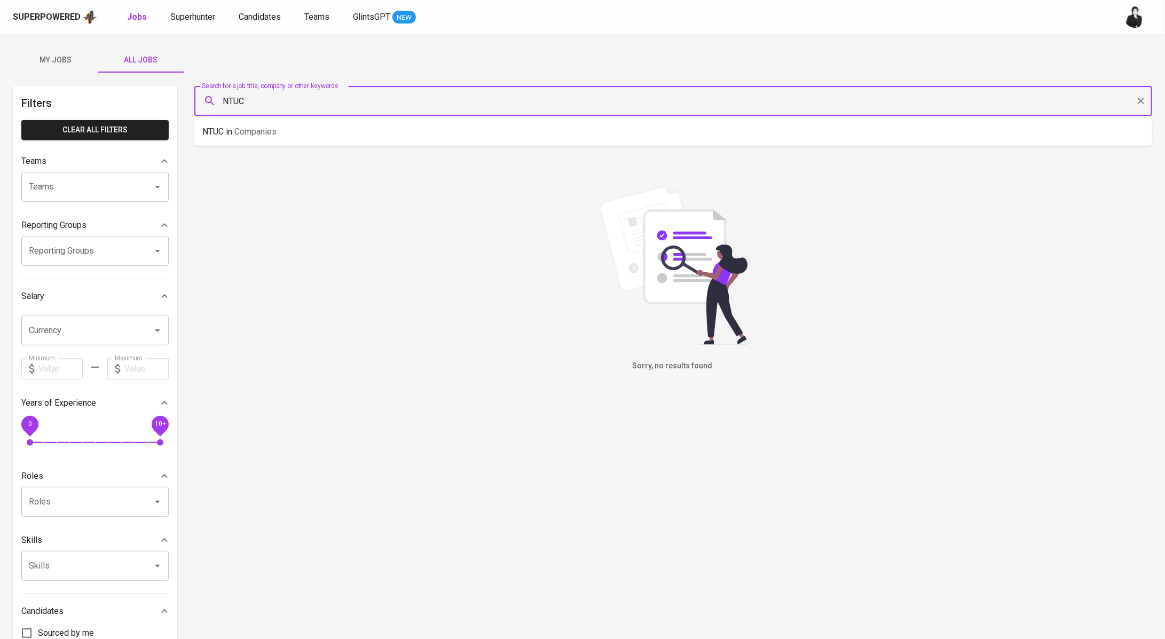
drag, startPoint x: 277, startPoint y: 104, endPoint x: 236, endPoint y: 49, distance: 69.1
click at [246, 92] on input "NTUC" at bounding box center [676, 101] width 911 height 20
click at [209, 14] on span "Superhunter" at bounding box center [192, 17] width 45 height 10
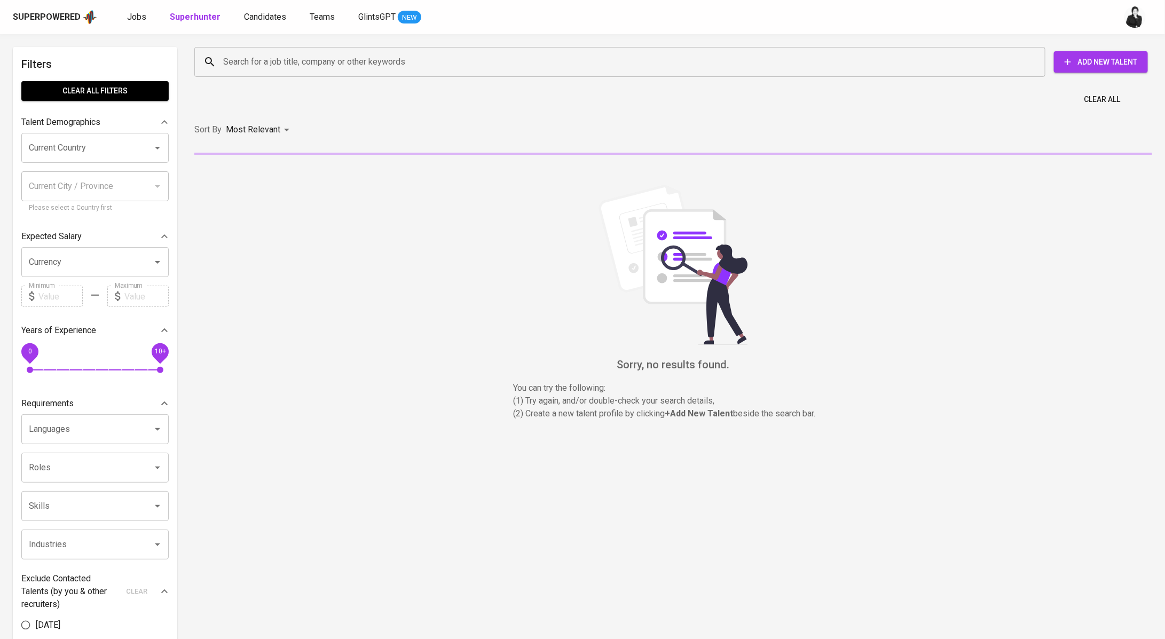
click at [304, 51] on div "Search for a job title, company or other keywords" at bounding box center [619, 62] width 851 height 30
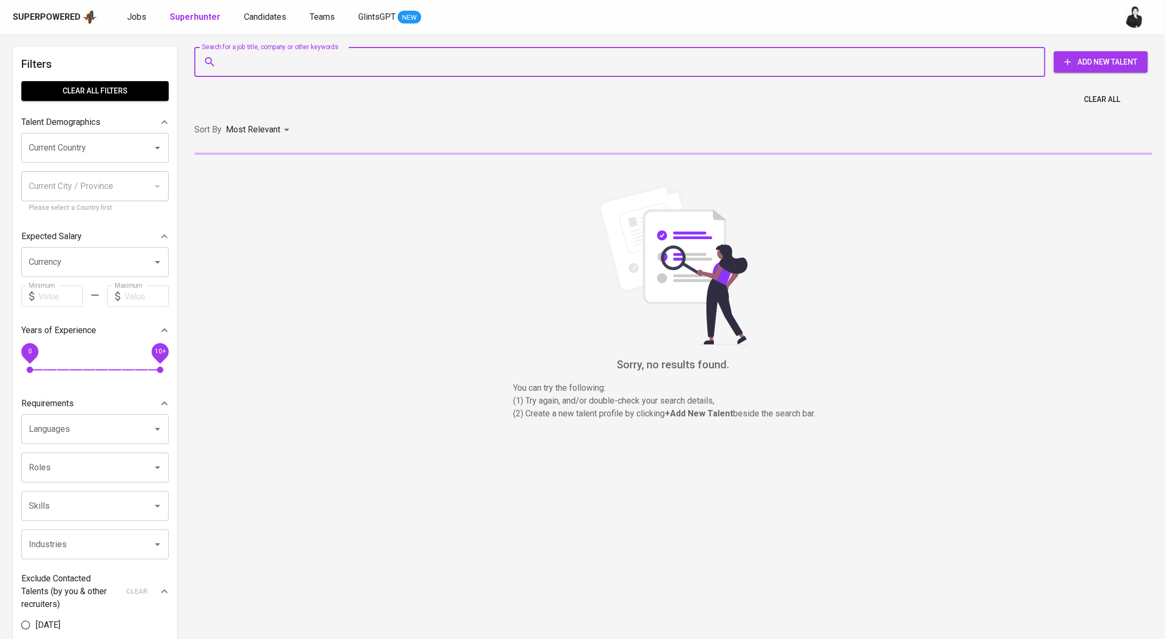
paste input "Hilarius Bryan hilarius.bryan15@gmail.com"
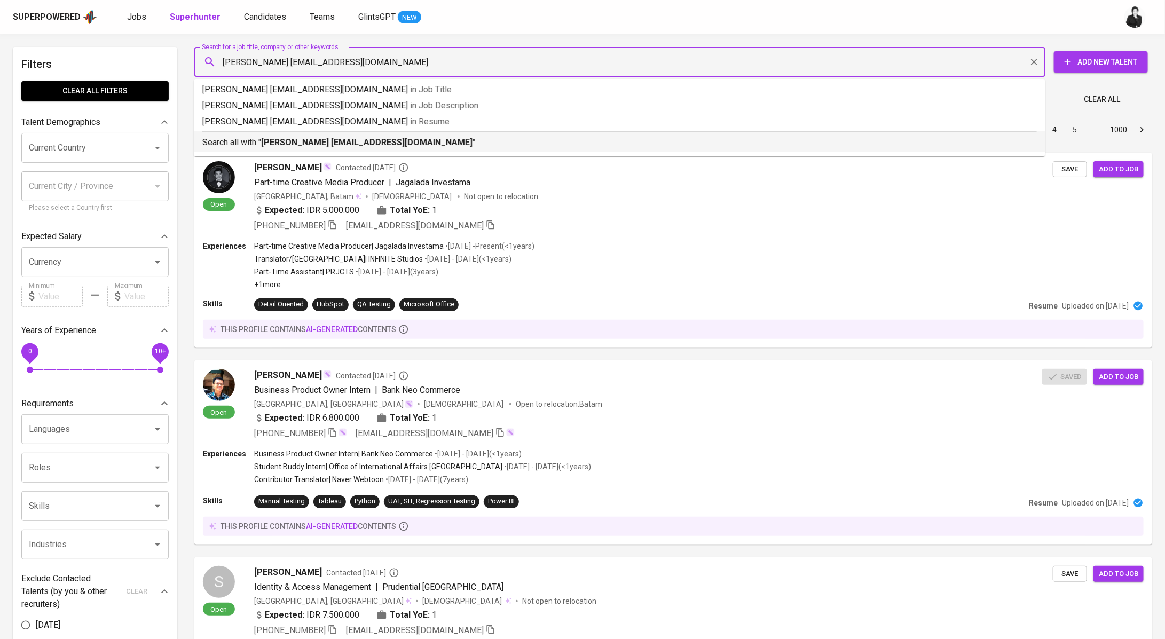
drag, startPoint x: 277, startPoint y: 62, endPoint x: 176, endPoint y: 61, distance: 100.4
type input "[EMAIL_ADDRESS][DOMAIN_NAME]"
click at [304, 140] on b "[EMAIL_ADDRESS][DOMAIN_NAME]" at bounding box center [332, 142] width 142 height 10
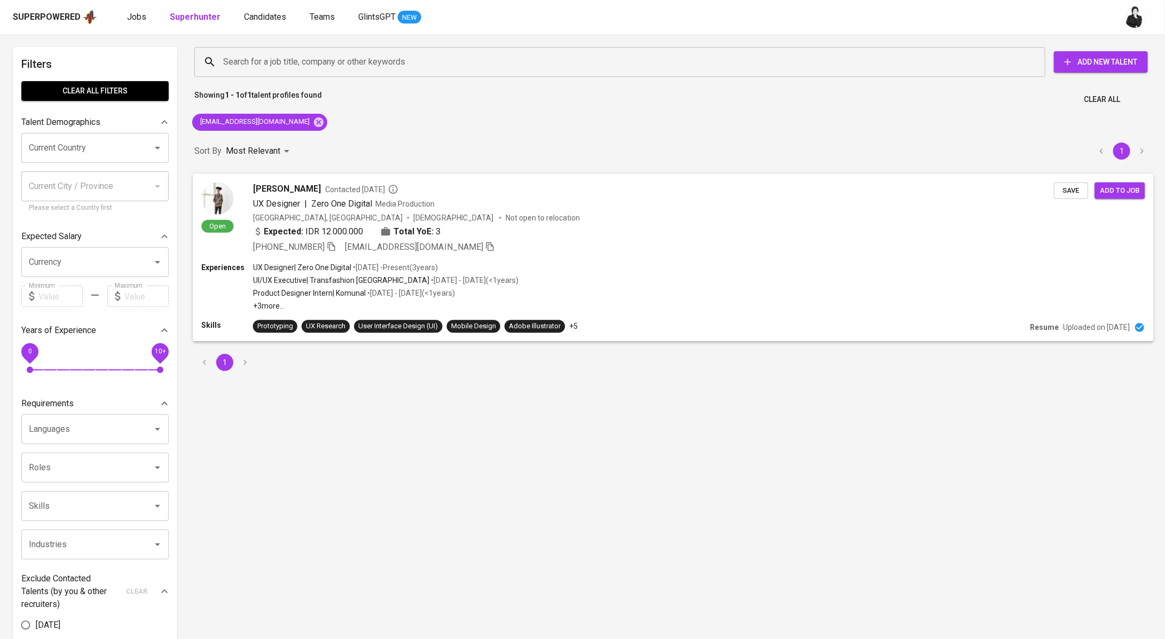
click at [302, 191] on span "[PERSON_NAME]" at bounding box center [287, 188] width 68 height 13
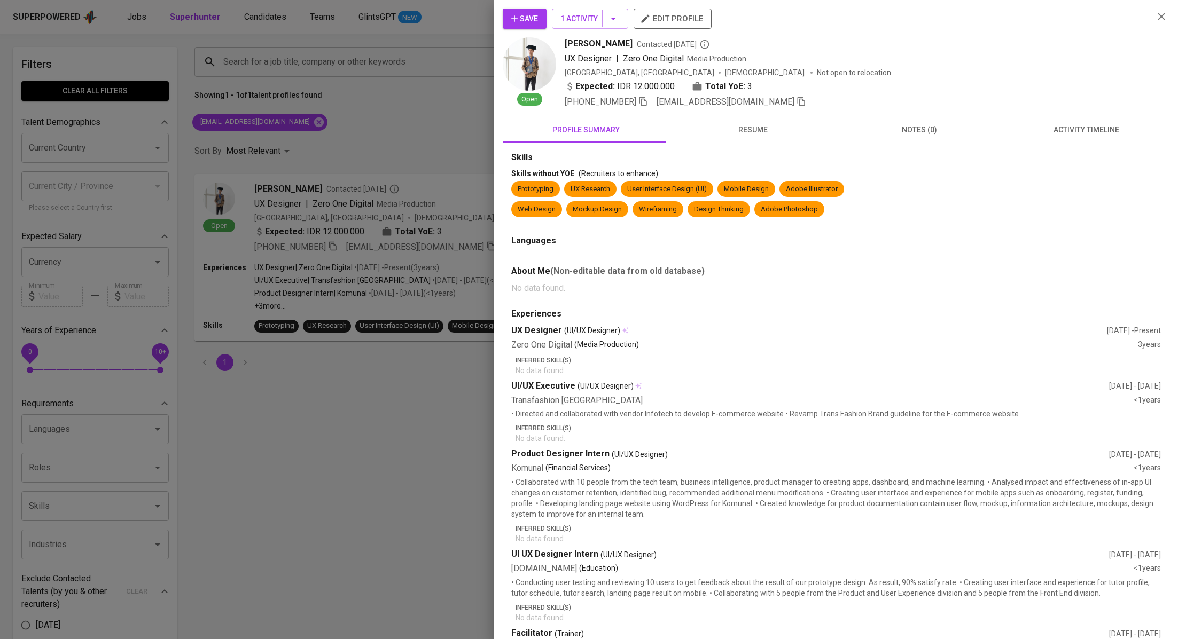
click at [1063, 139] on button "activity timeline" at bounding box center [1085, 130] width 167 height 26
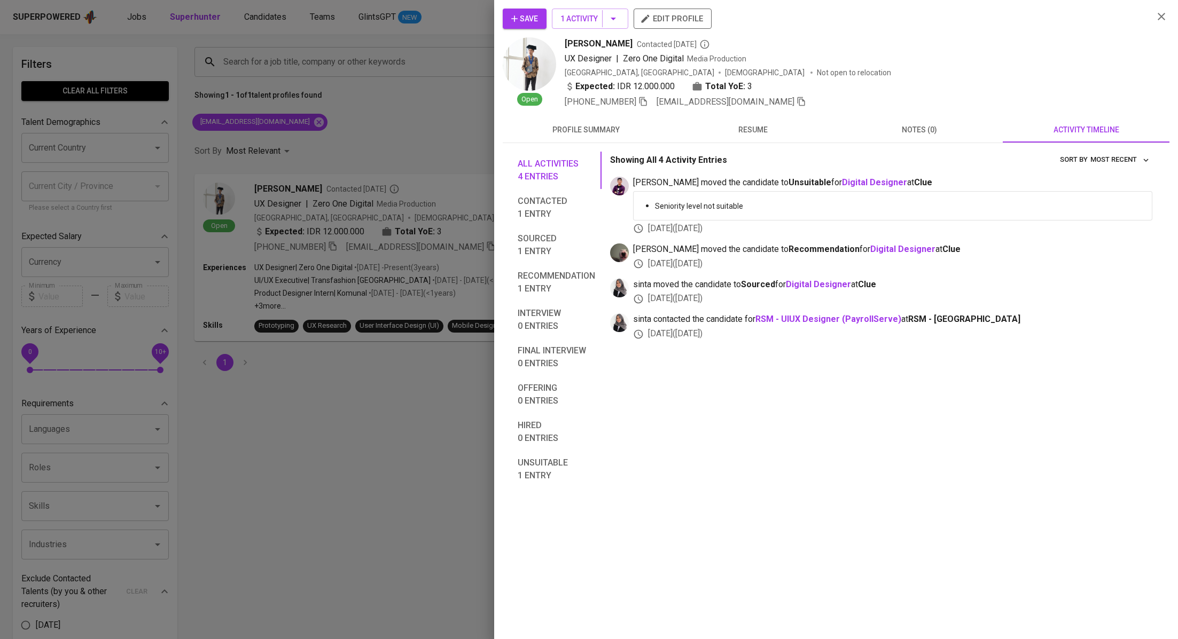
click at [529, 24] on span "Save" at bounding box center [524, 18] width 27 height 13
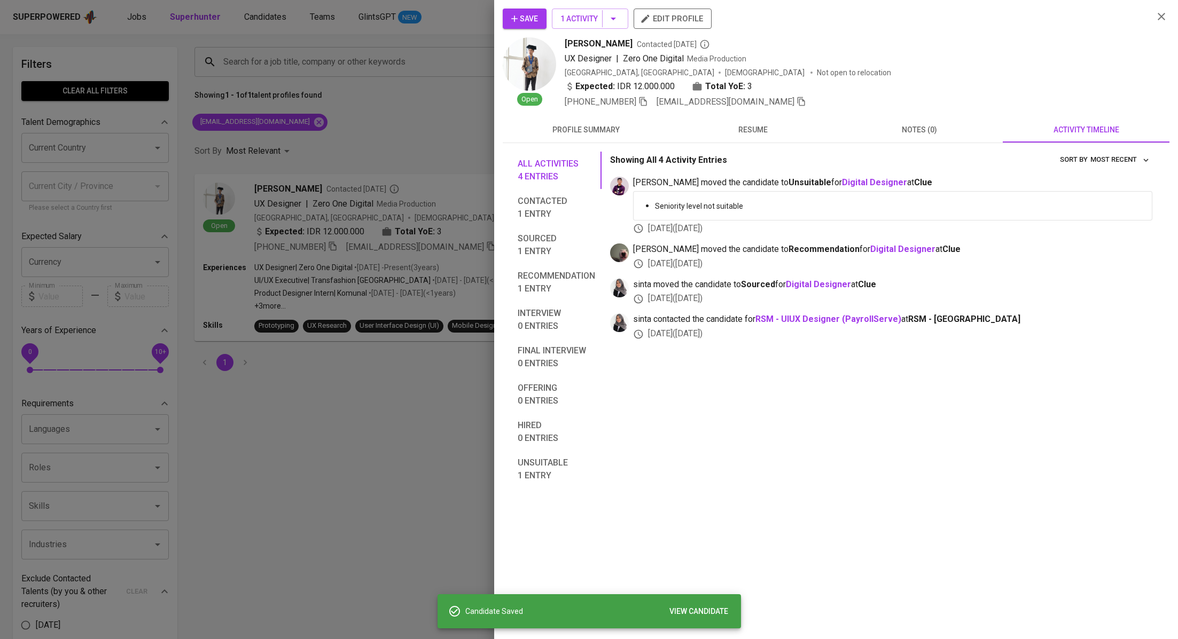
click at [426, 132] on div at bounding box center [589, 319] width 1178 height 639
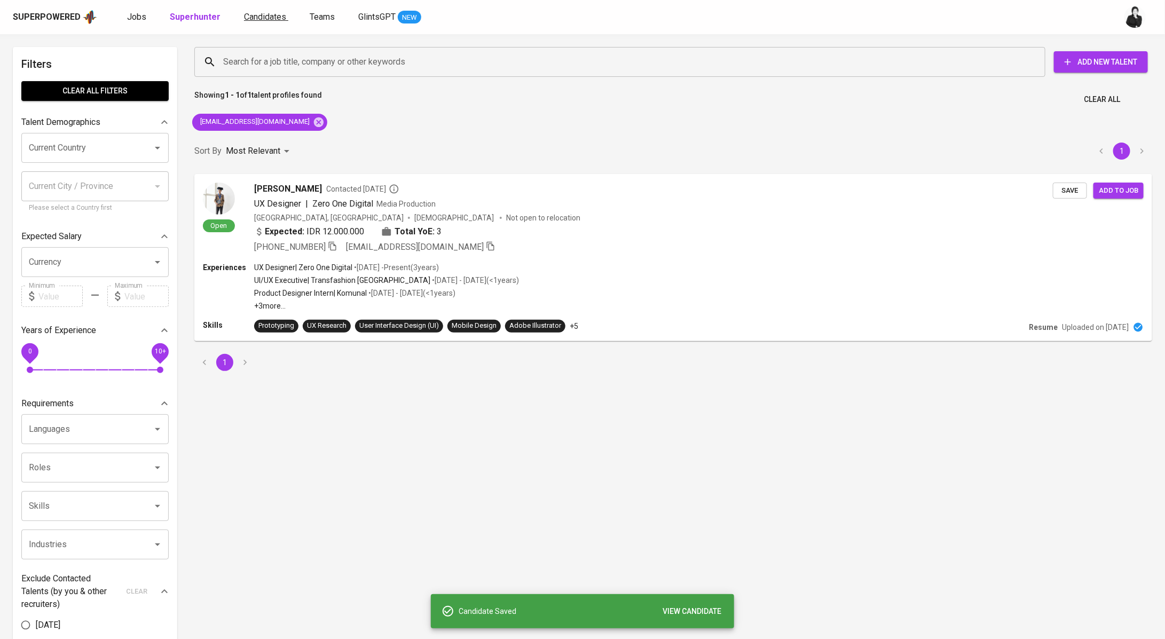
click at [244, 22] on link "Candidates" at bounding box center [266, 17] width 44 height 13
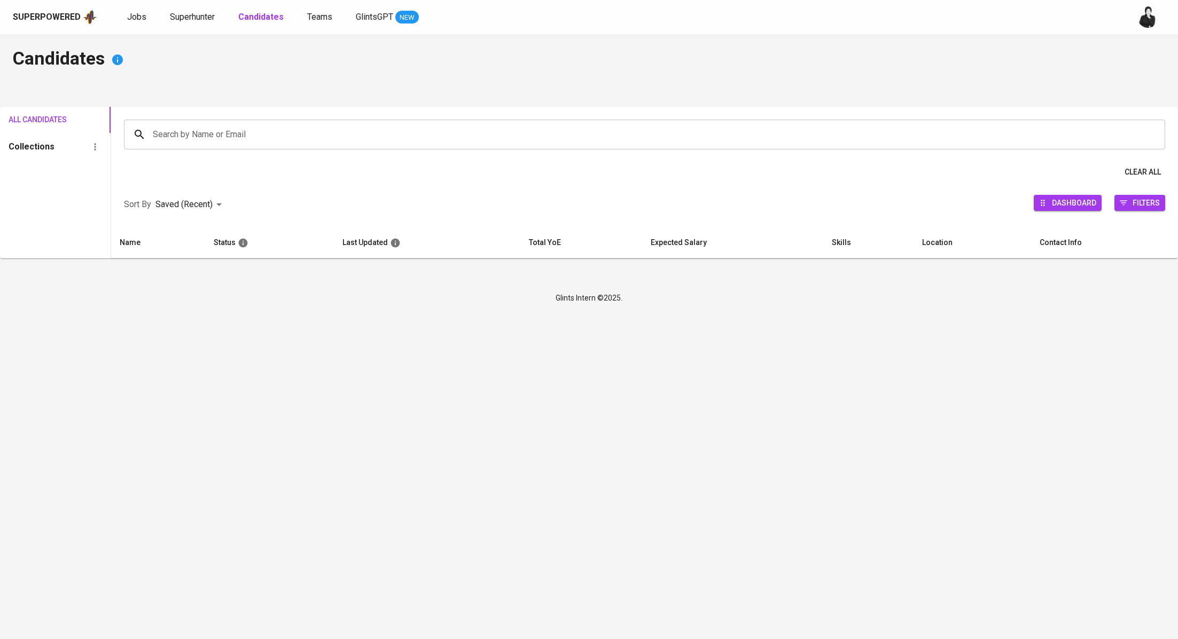
click at [181, 26] on div "Superpowered Jobs Superhunter Candidates Teams GlintsGPT NEW" at bounding box center [589, 17] width 1178 height 34
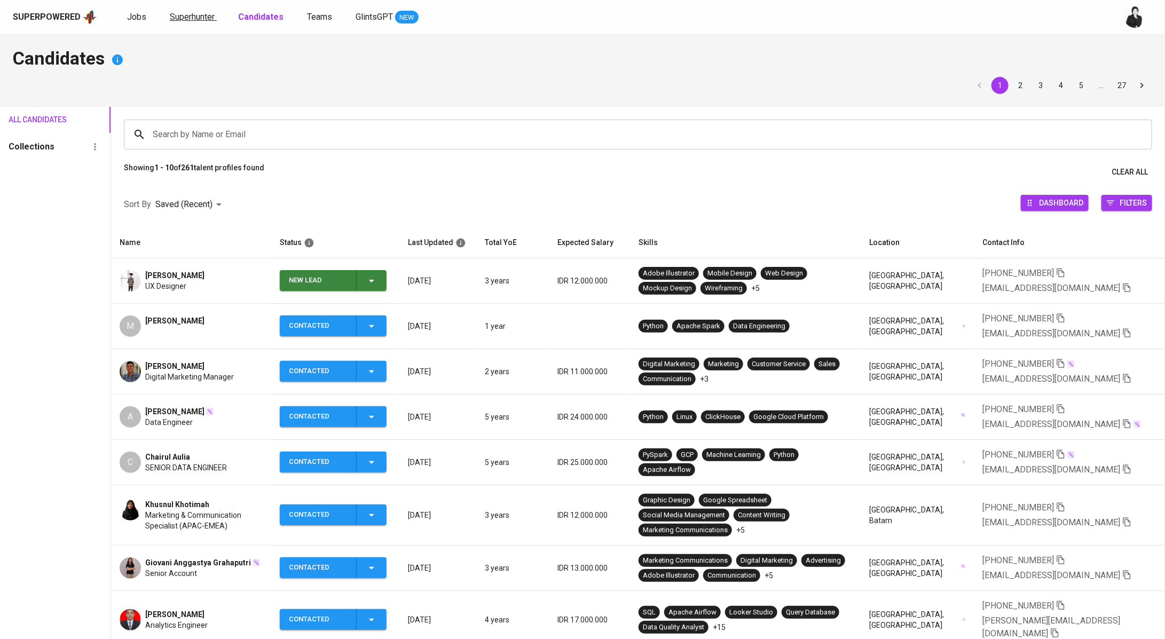
click at [185, 19] on span "Superhunter" at bounding box center [192, 17] width 45 height 10
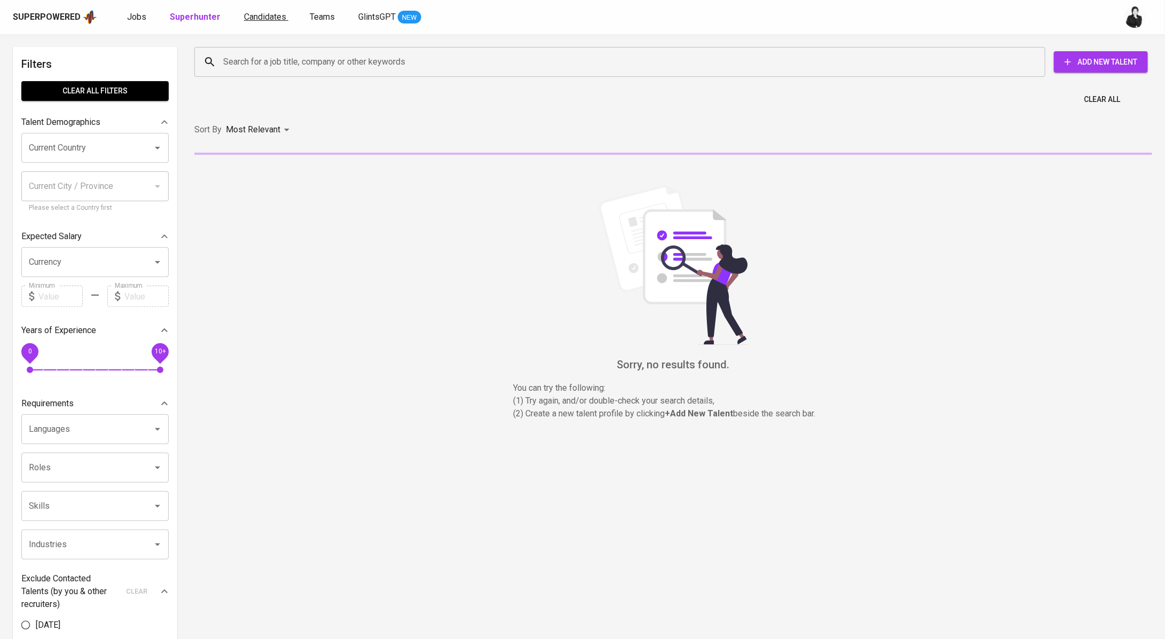
click at [262, 18] on span "Candidates" at bounding box center [265, 17] width 42 height 10
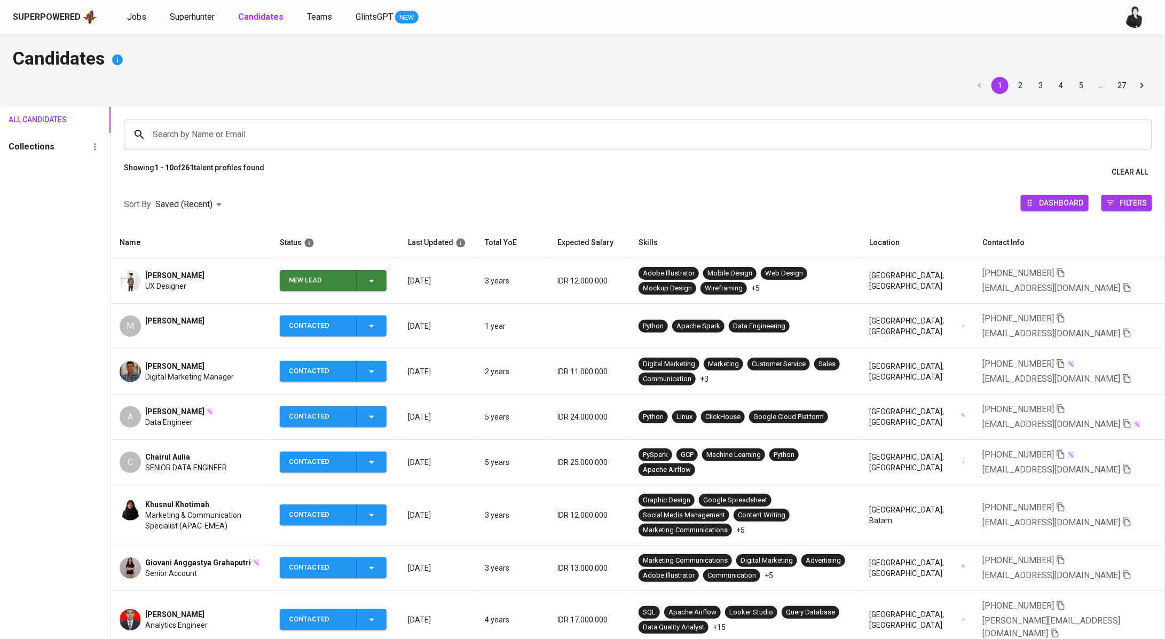
click at [372, 280] on icon "button" at bounding box center [371, 280] width 13 height 13
click at [359, 328] on li "Contacted" at bounding box center [337, 325] width 107 height 19
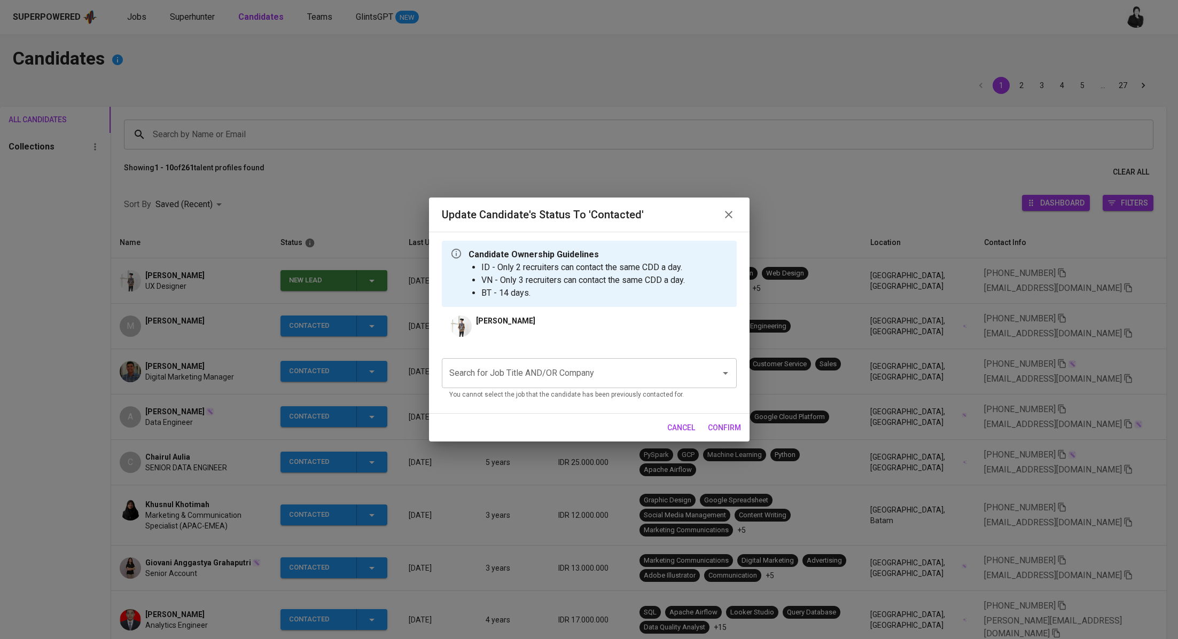
click at [565, 381] on input "Search for Job Title AND/OR Company" at bounding box center [573, 373] width 255 height 20
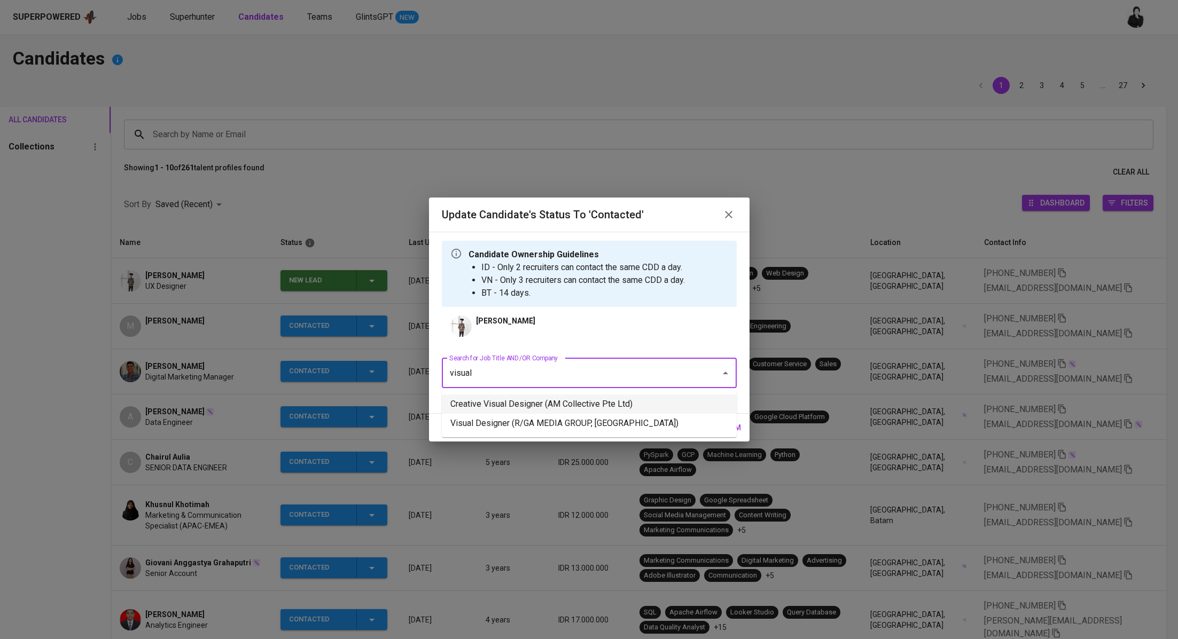
click at [573, 403] on li "Creative Visual Designer (AM Collective Pte Ltd)" at bounding box center [589, 404] width 295 height 19
type input "visual"
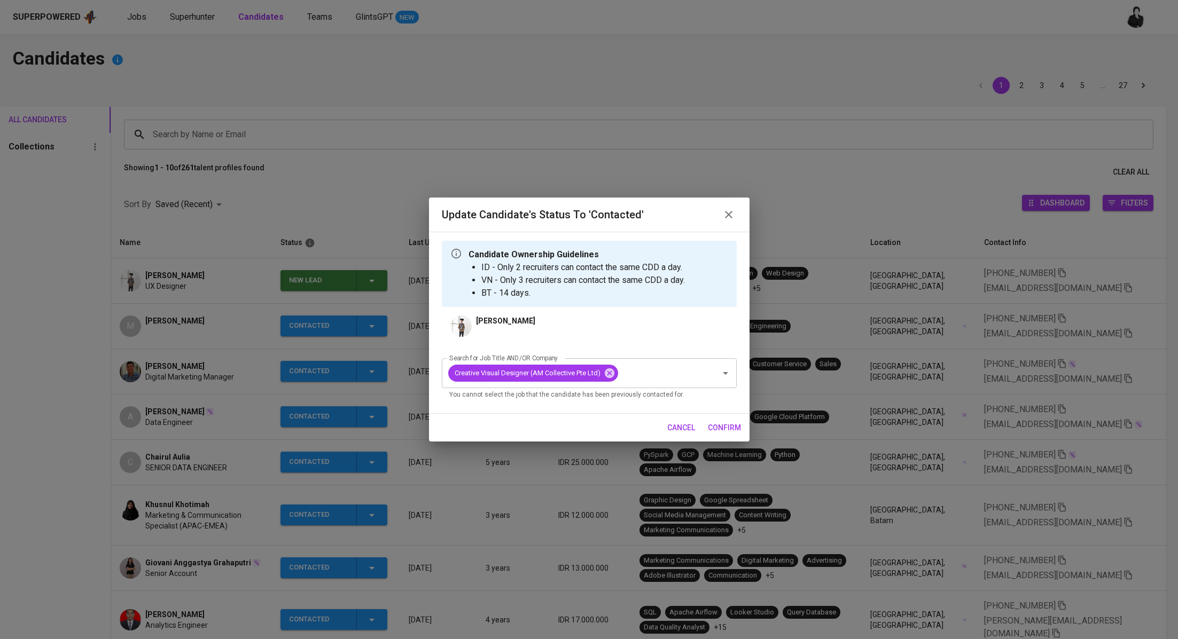
click at [718, 431] on span "confirm" at bounding box center [724, 427] width 33 height 13
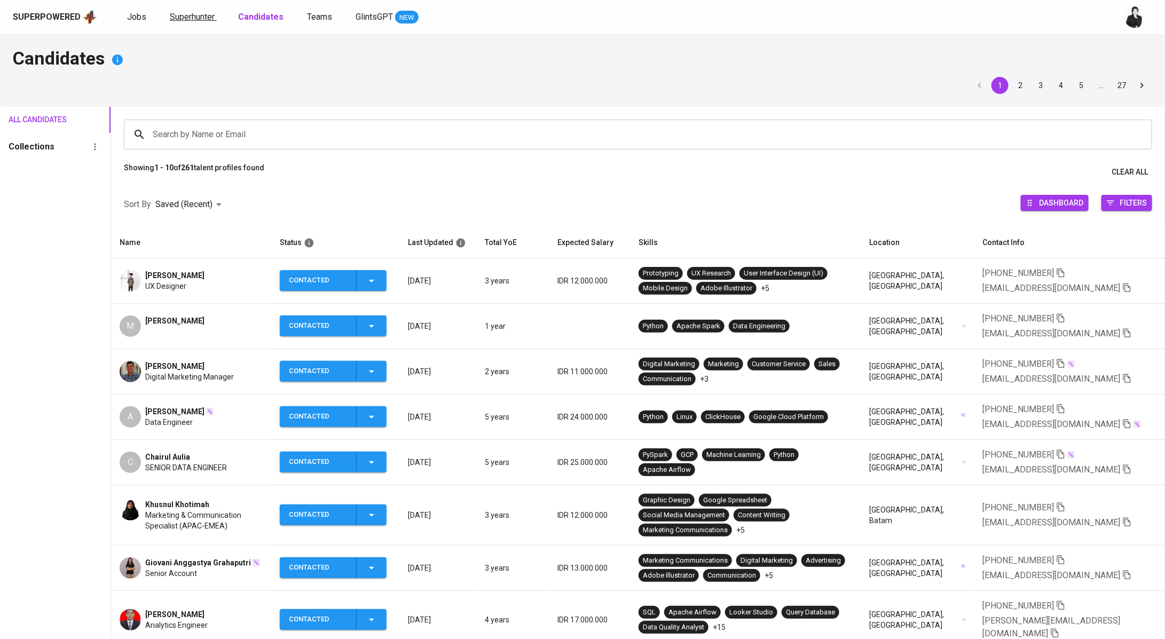
click at [202, 11] on link "Superhunter" at bounding box center [193, 17] width 47 height 13
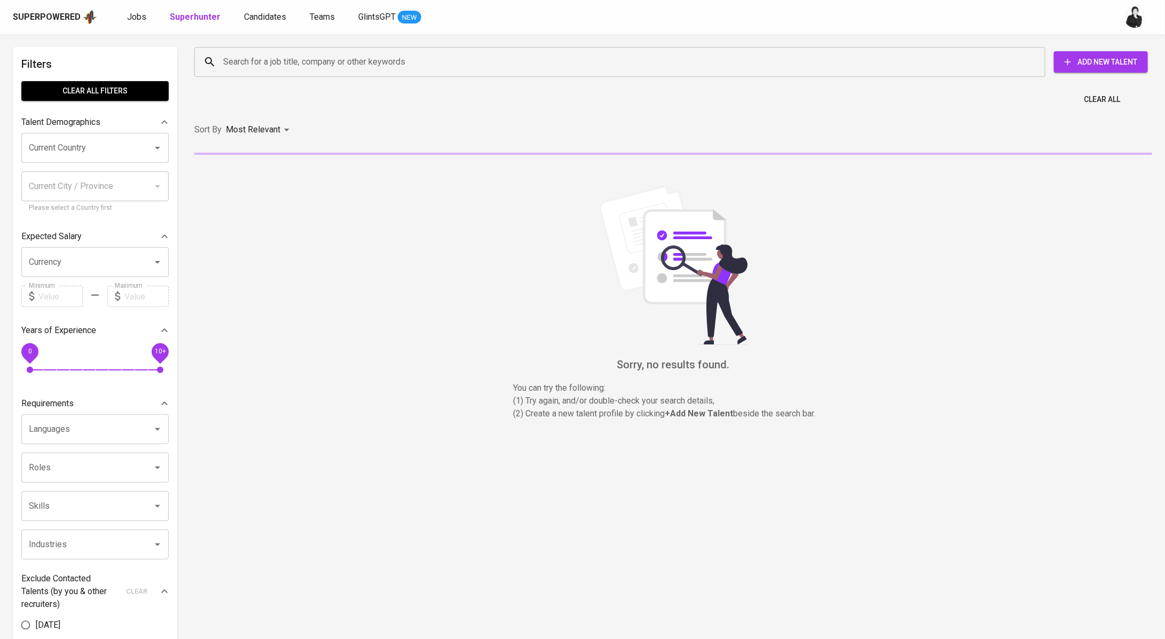
click at [362, 58] on input "Search for a job title, company or other keywords" at bounding box center [623, 62] width 804 height 20
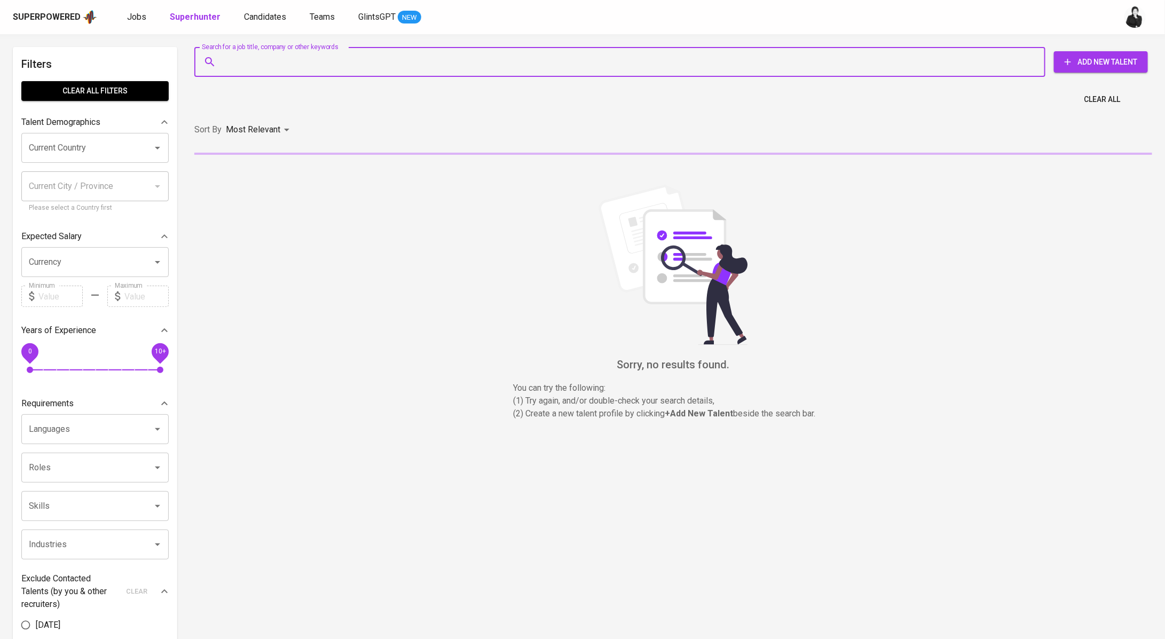
paste input "ipandisinaga@gmail.com"
type input "ipandisinaga@gmail.com"
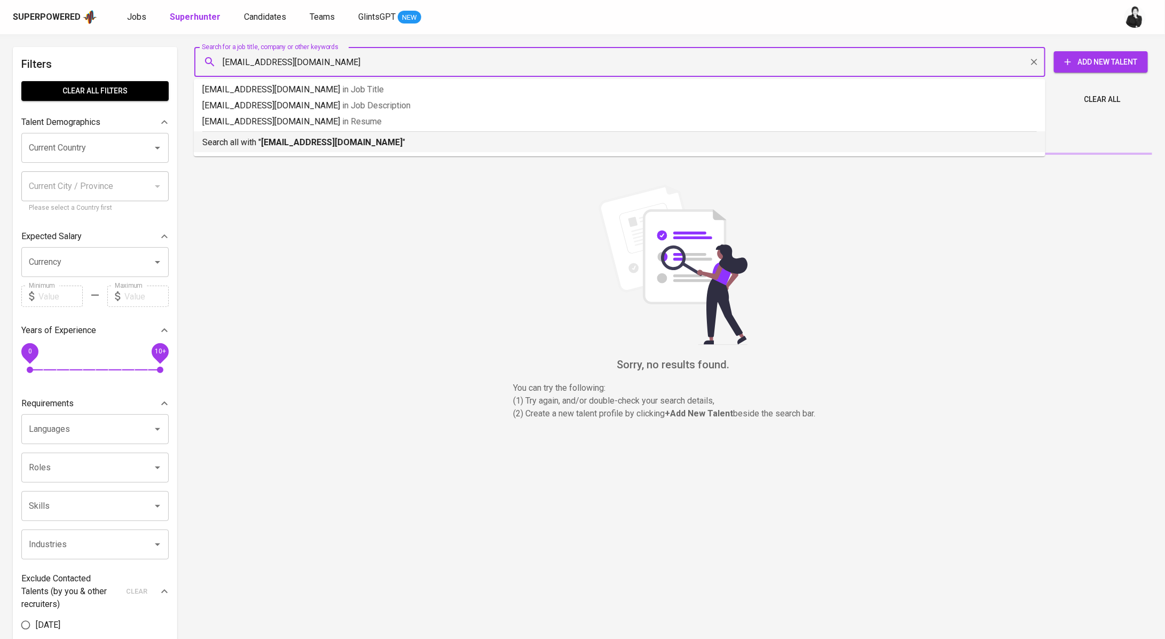
click at [356, 134] on div "Search all with " ipandisinaga@gmail.com "" at bounding box center [619, 140] width 835 height 18
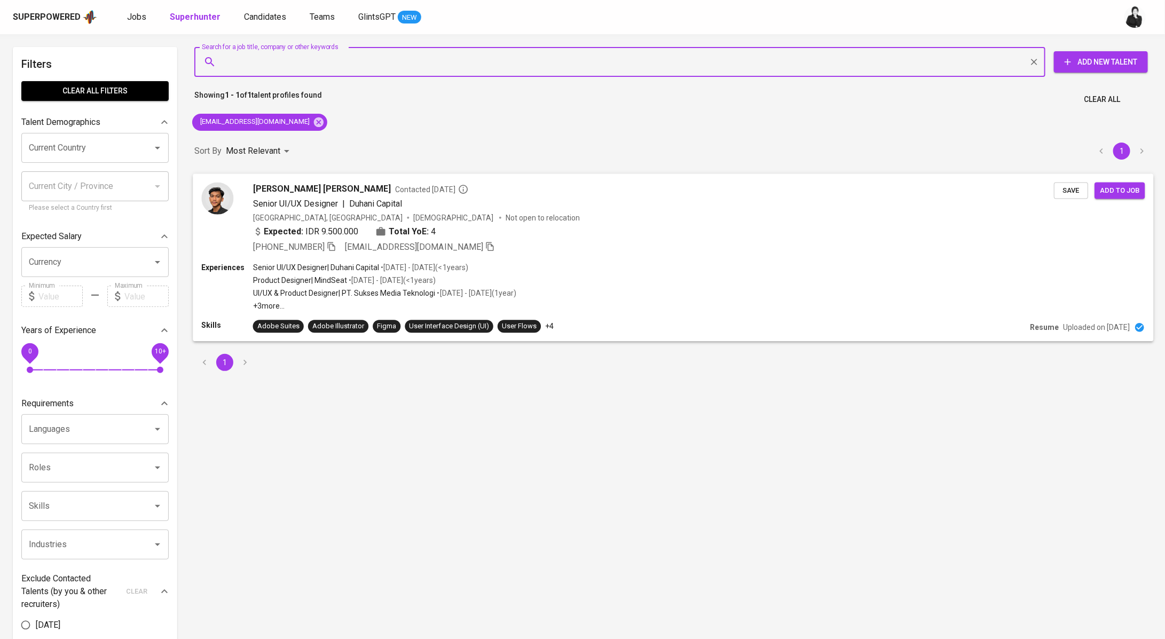
click at [348, 187] on span "Ahmad Reza Ipandi Sinaga" at bounding box center [322, 188] width 138 height 13
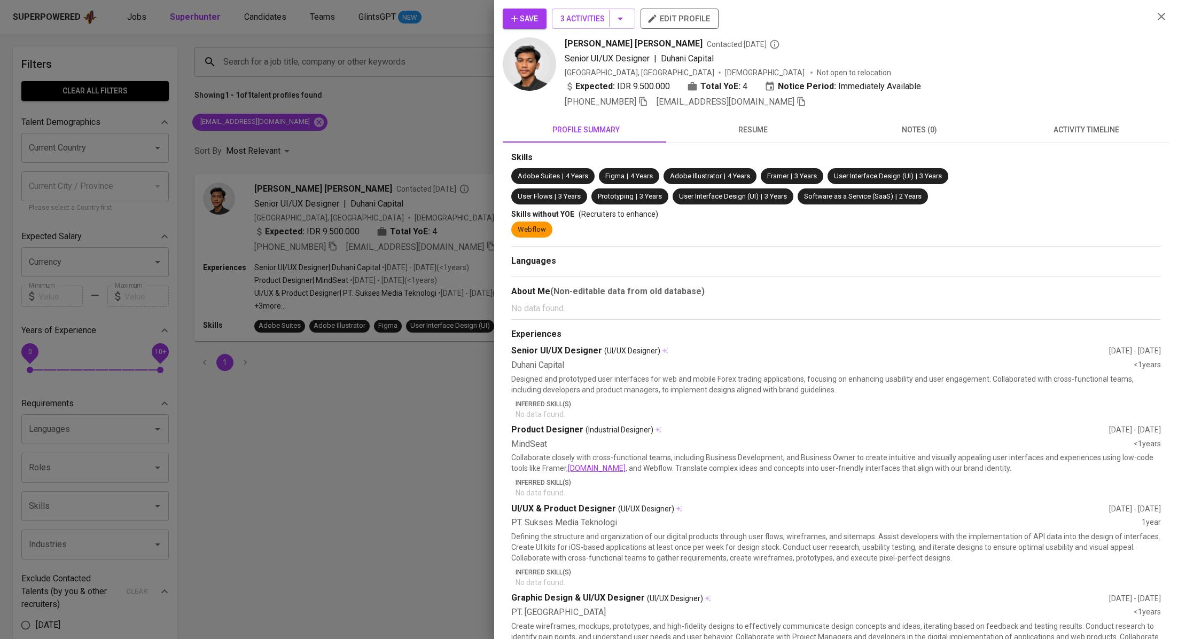
click at [1102, 136] on button "activity timeline" at bounding box center [1085, 130] width 167 height 26
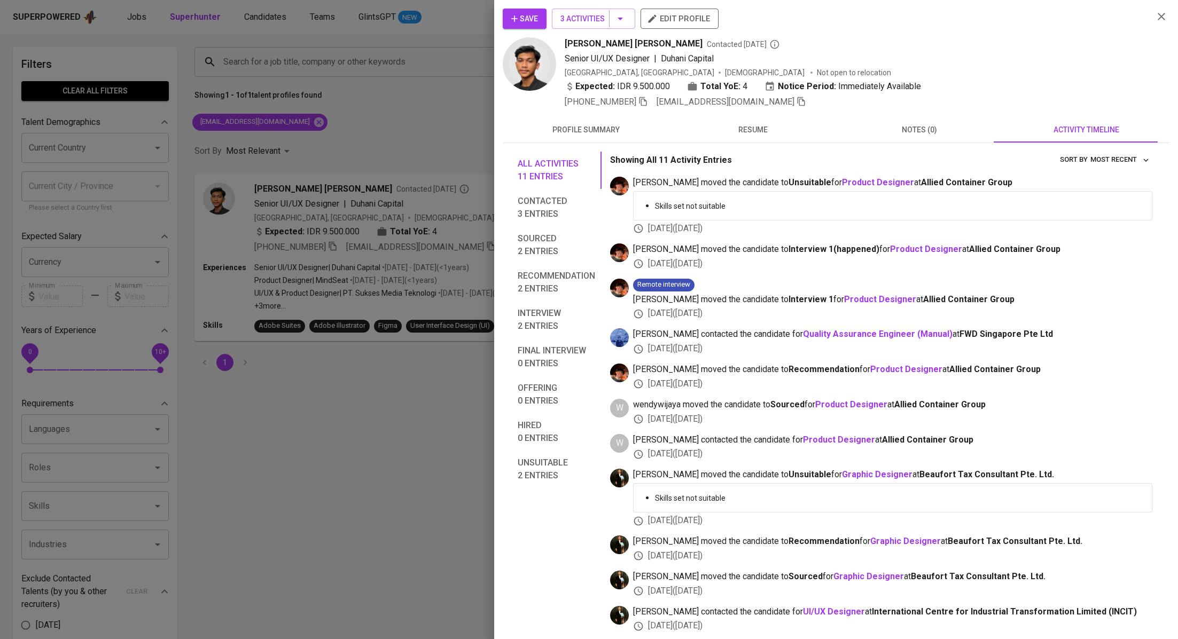
click at [287, 401] on div at bounding box center [589, 319] width 1178 height 639
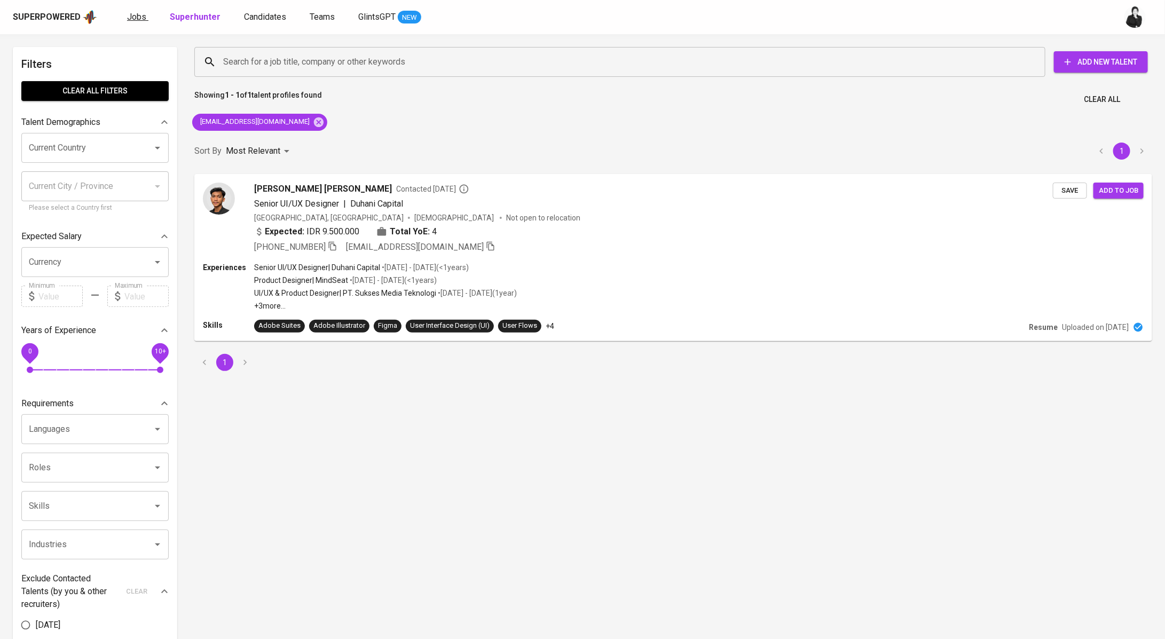
click at [142, 14] on span "Jobs" at bounding box center [136, 17] width 19 height 10
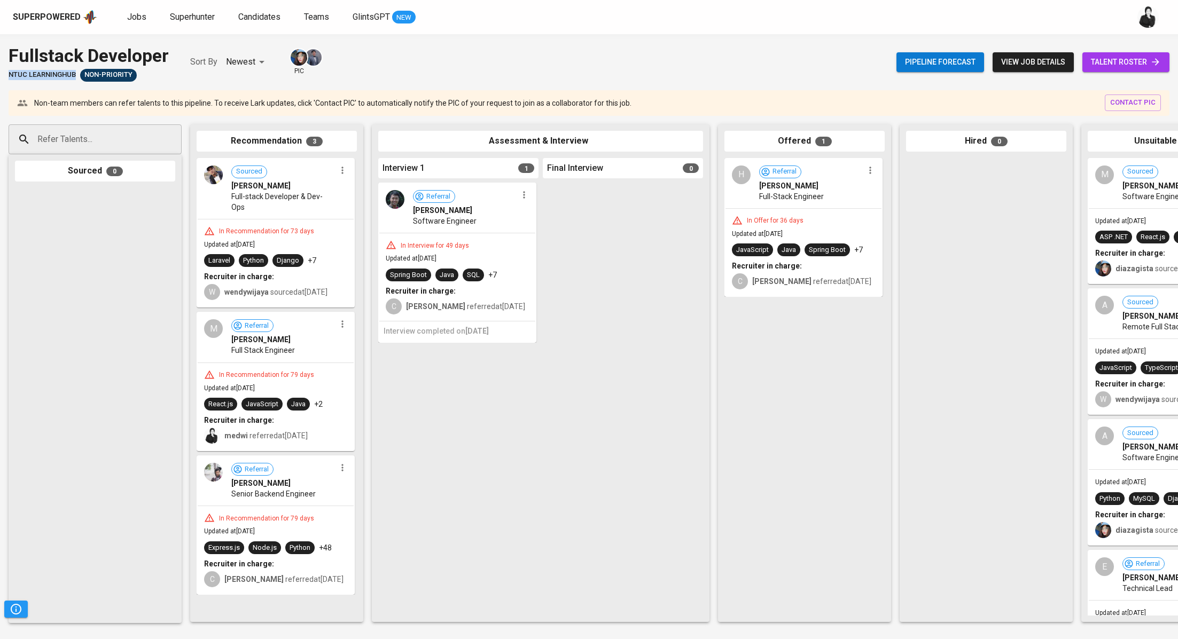
drag, startPoint x: 75, startPoint y: 72, endPoint x: 0, endPoint y: 72, distance: 75.3
click at [0, 72] on div "Fullstack Developer NTUC LearningHub Non-Priority Sort By Newest NEWEST pic Pip…" at bounding box center [589, 62] width 1178 height 39
copy span "NTUC LearningHub"
click at [131, 16] on span "Jobs" at bounding box center [136, 17] width 19 height 10
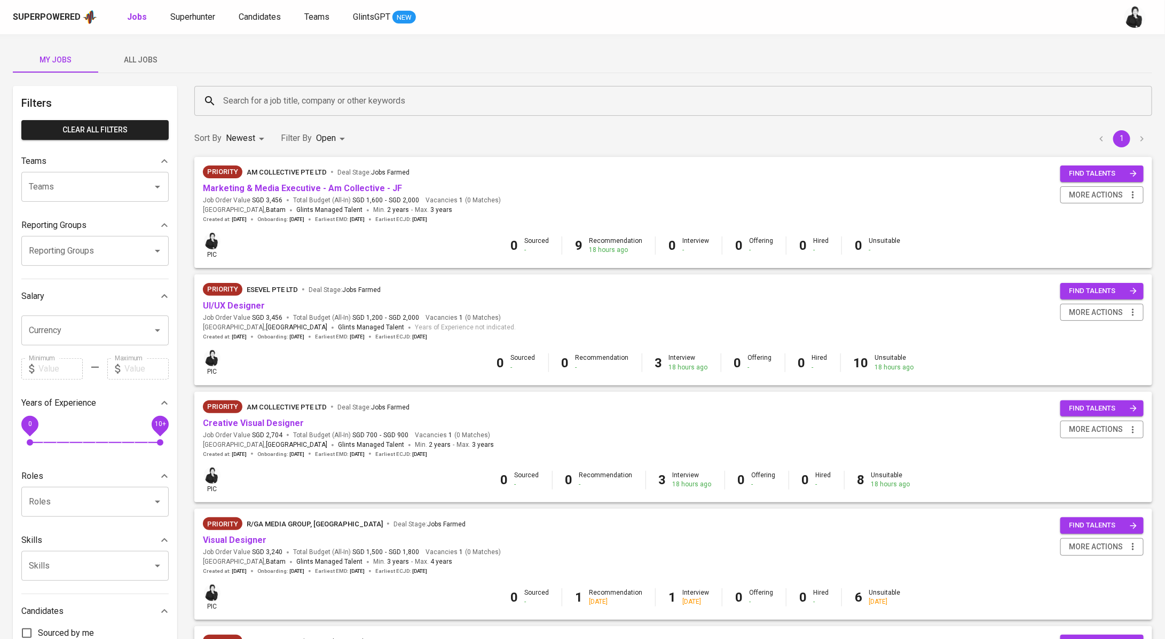
click at [344, 106] on input "Search for a job title, company or other keywords" at bounding box center [676, 101] width 911 height 20
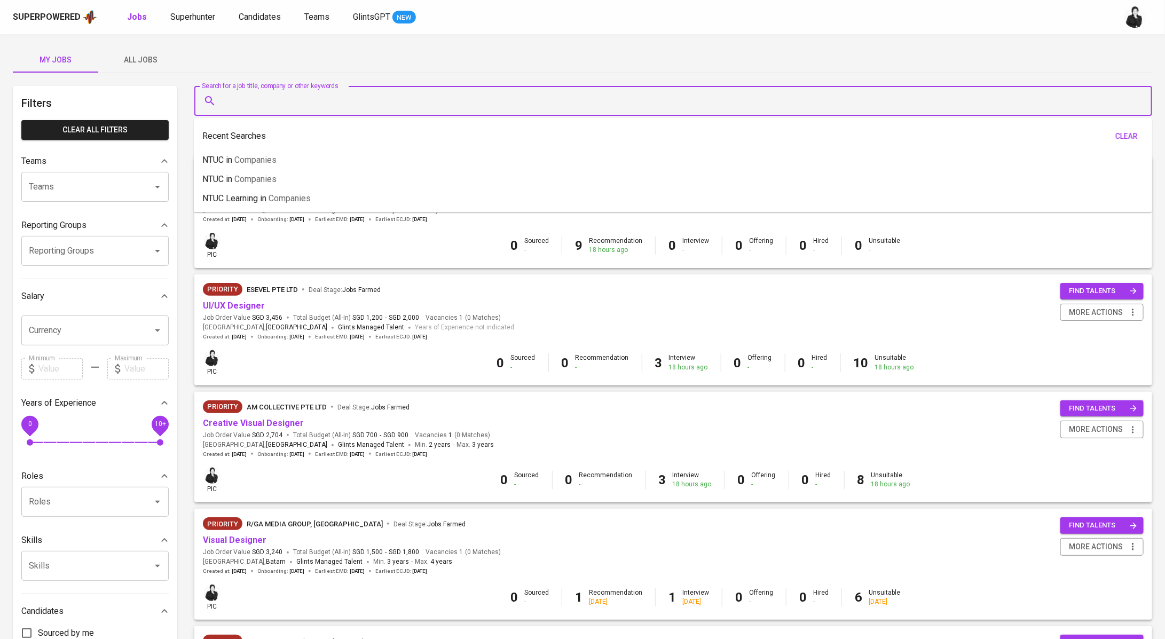
drag, startPoint x: 143, startPoint y: 56, endPoint x: 164, endPoint y: 63, distance: 22.0
click at [143, 56] on span "All Jobs" at bounding box center [141, 59] width 73 height 13
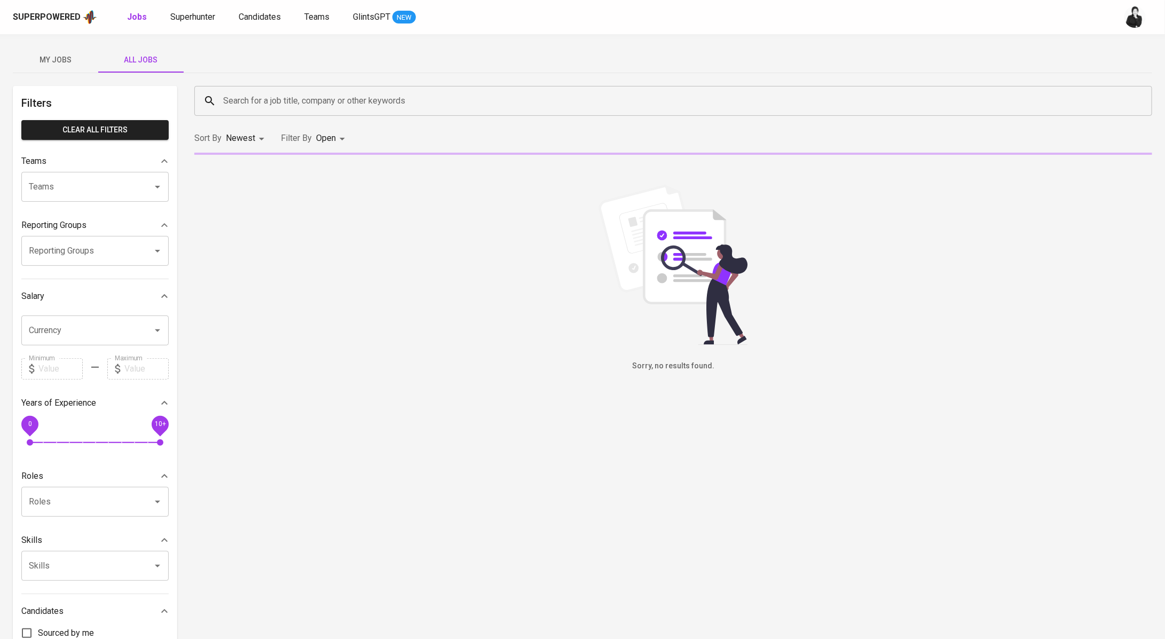
click at [353, 99] on input "Search for a job title, company or other keywords" at bounding box center [676, 101] width 911 height 20
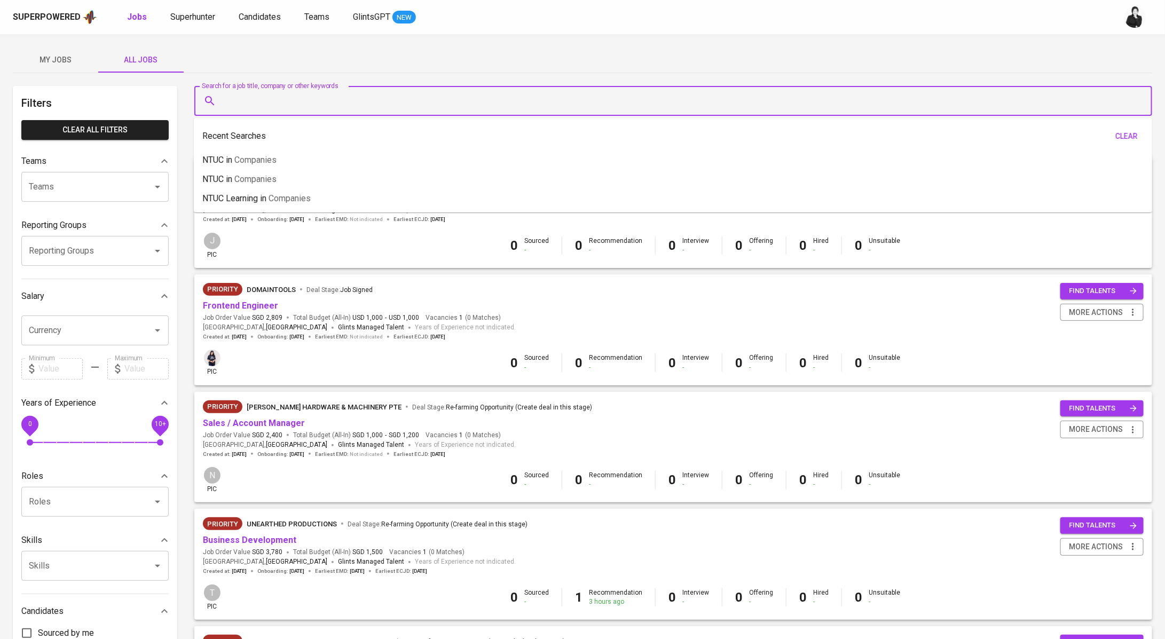
paste input "NTUC LearningHub"
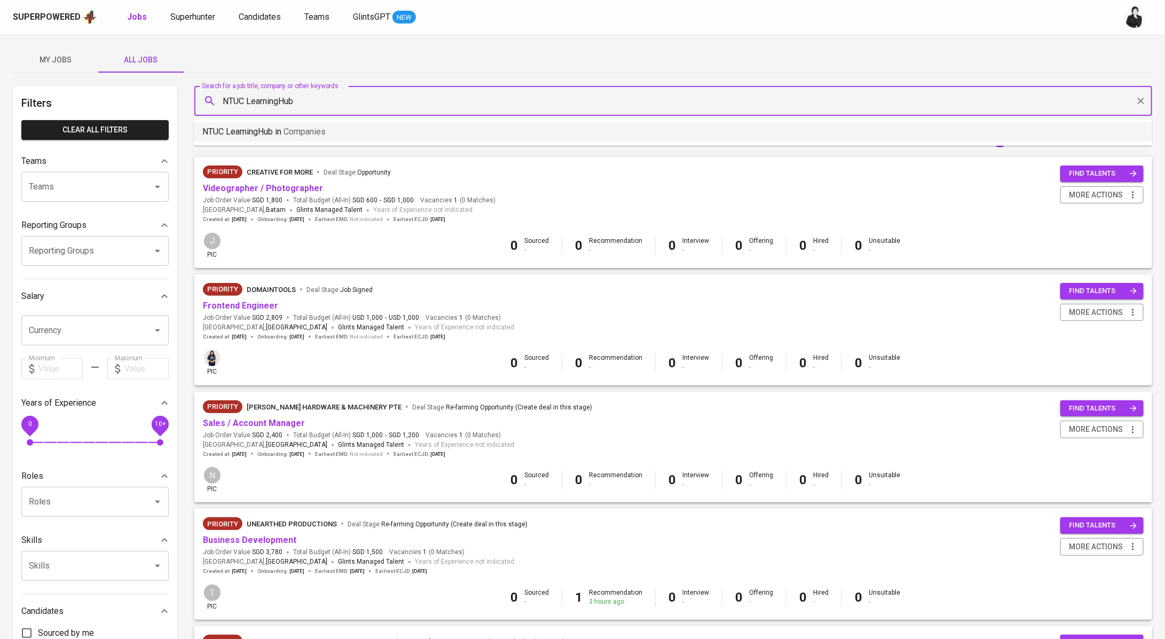
click at [350, 130] on li "NTUC LearningHub in Companies" at bounding box center [673, 131] width 959 height 19
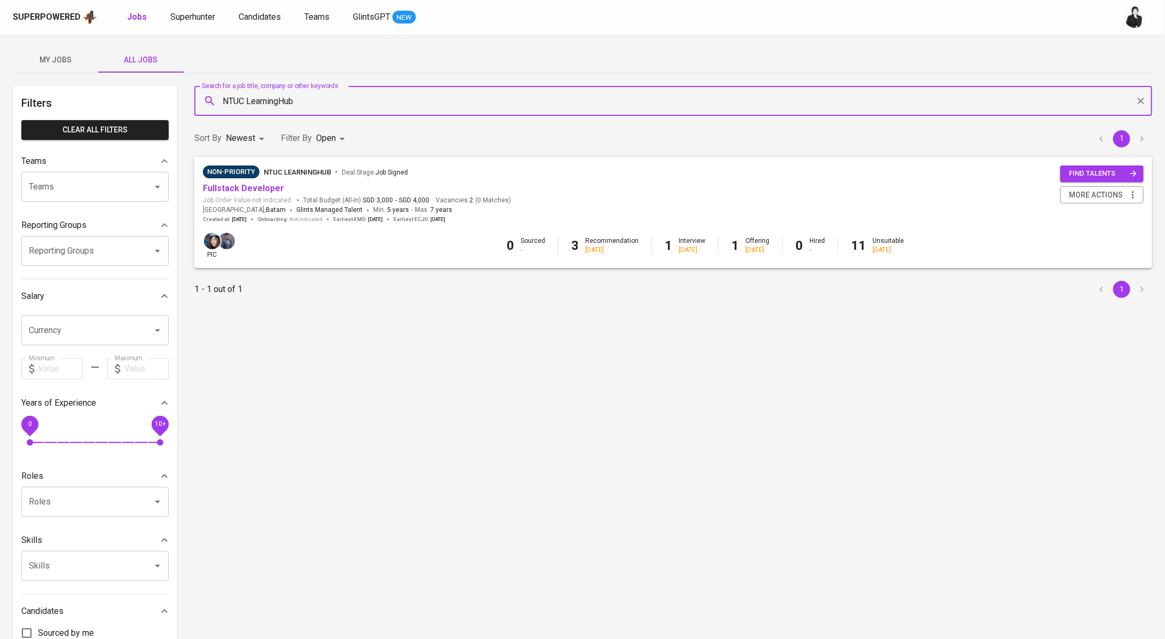
type input "NTUC LearningHub"
click at [340, 137] on body "Superpowered Jobs Superhunter Candidates Teams GlintsGPT NEW My Jobs All Jobs F…" at bounding box center [582, 364] width 1165 height 729
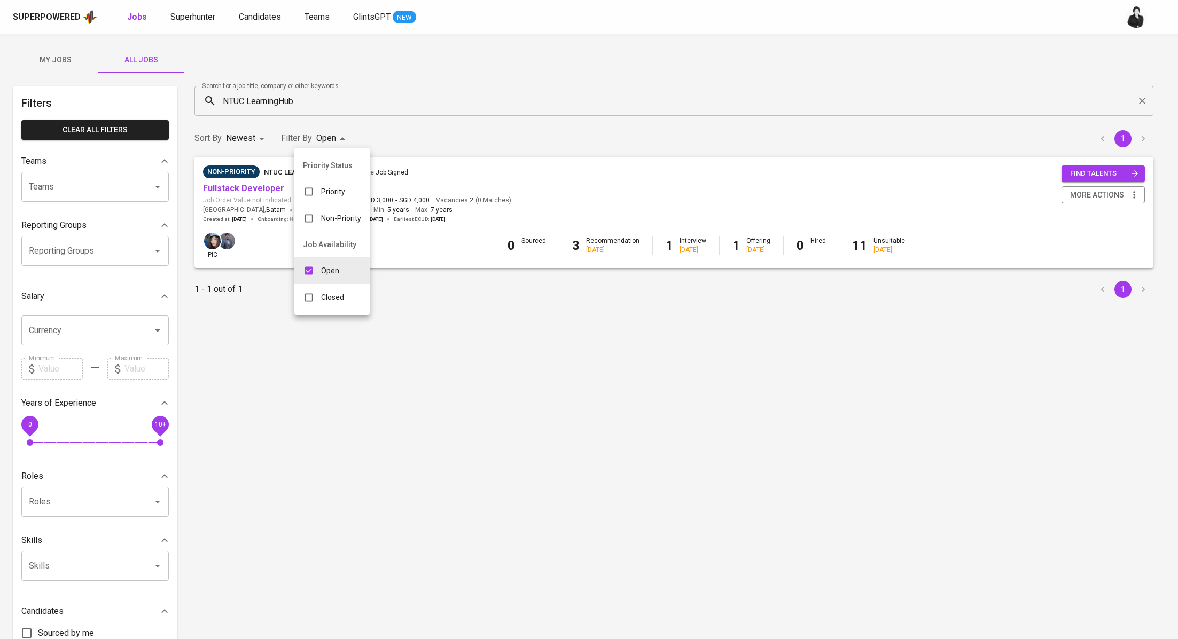
click at [342, 299] on p "Closed" at bounding box center [332, 297] width 23 height 11
type input "OPEN,CLOSE"
checkbox input "true"
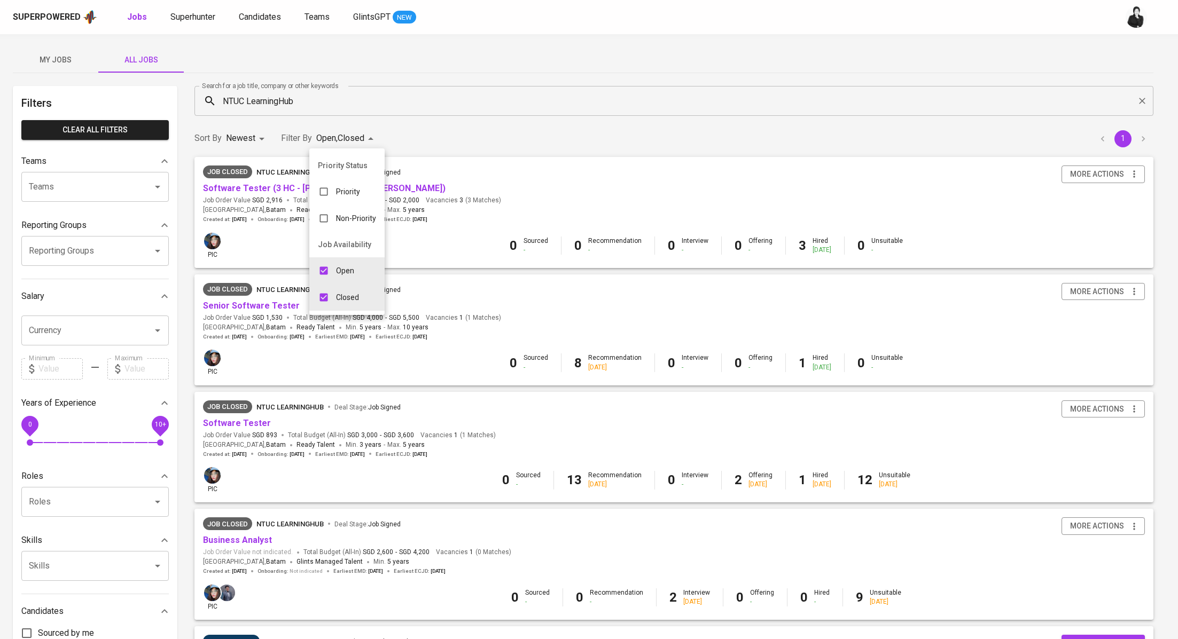
click at [444, 97] on div at bounding box center [589, 319] width 1178 height 639
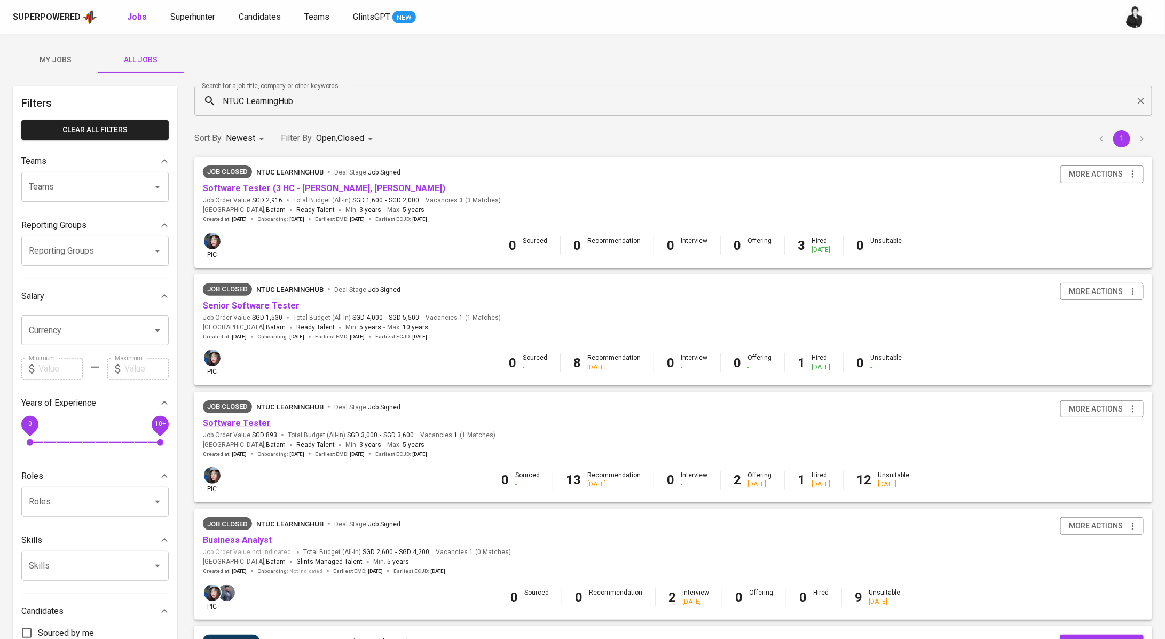
click at [221, 426] on link "Software Tester" at bounding box center [237, 423] width 68 height 10
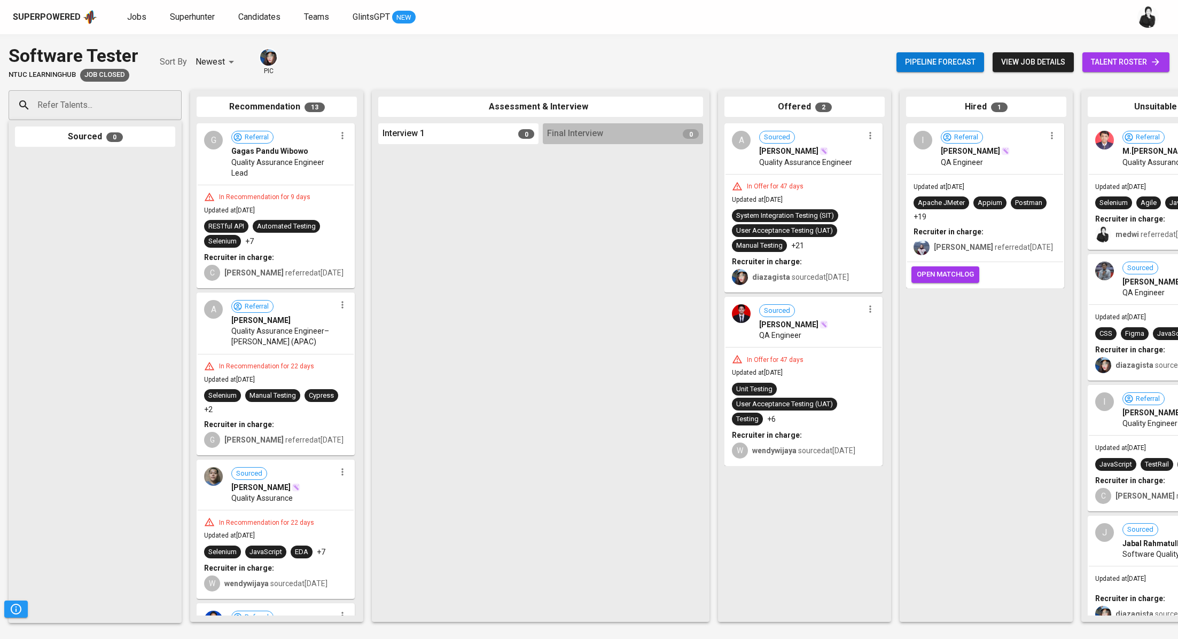
click at [1121, 59] on span "talent roster" at bounding box center [1125, 62] width 70 height 13
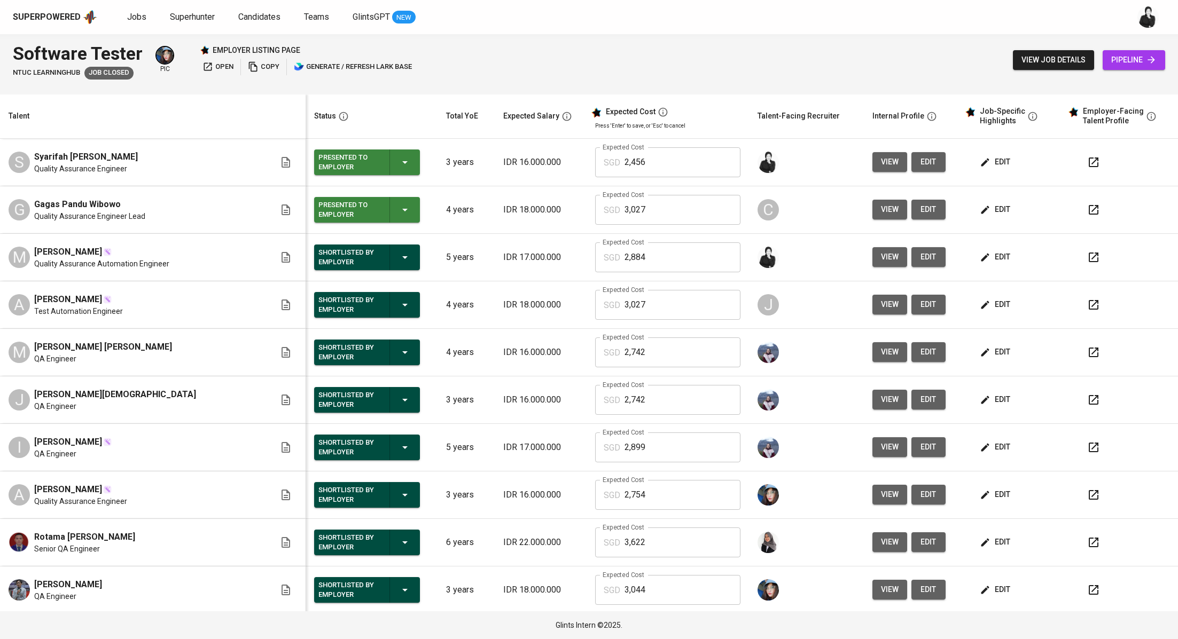
click at [1085, 164] on button "button" at bounding box center [1093, 163] width 26 height 26
click at [983, 162] on span "edit" at bounding box center [996, 161] width 28 height 13
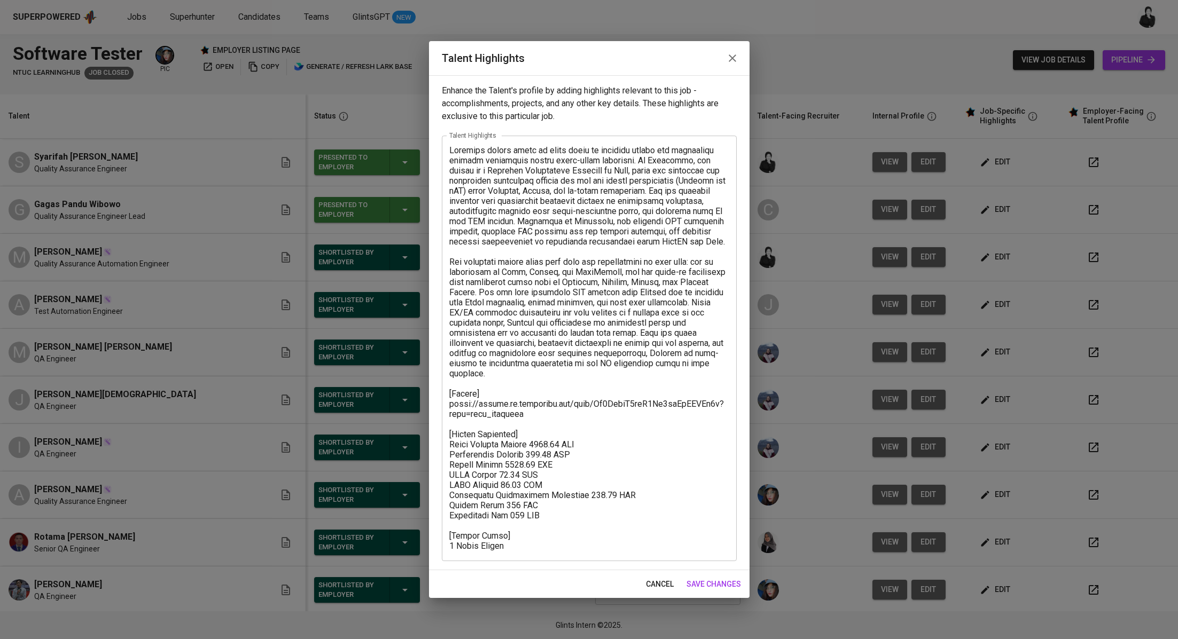
click at [732, 63] on icon "button" at bounding box center [732, 58] width 13 height 13
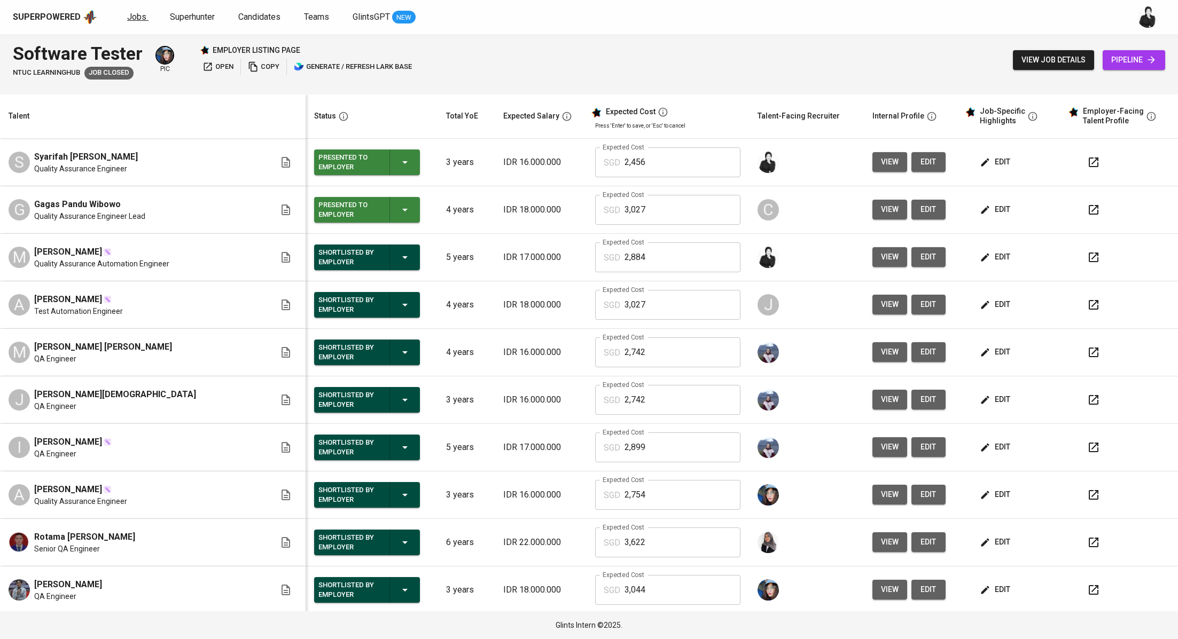
drag, startPoint x: 124, startPoint y: 12, endPoint x: 133, endPoint y: 17, distance: 10.3
click at [127, 14] on div "Superpowered Jobs Superhunter Candidates Teams GlintsGPT NEW" at bounding box center [572, 17] width 1118 height 16
click at [133, 17] on span "Jobs" at bounding box center [136, 17] width 19 height 10
